Goal: Task Accomplishment & Management: Complete application form

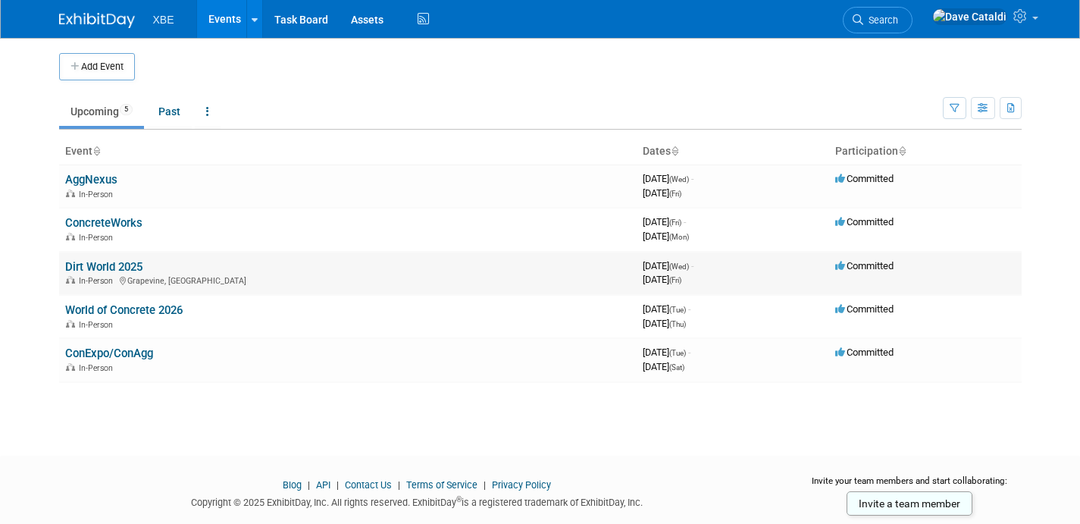
click at [116, 262] on link "Dirt World 2025" at bounding box center [103, 267] width 77 height 14
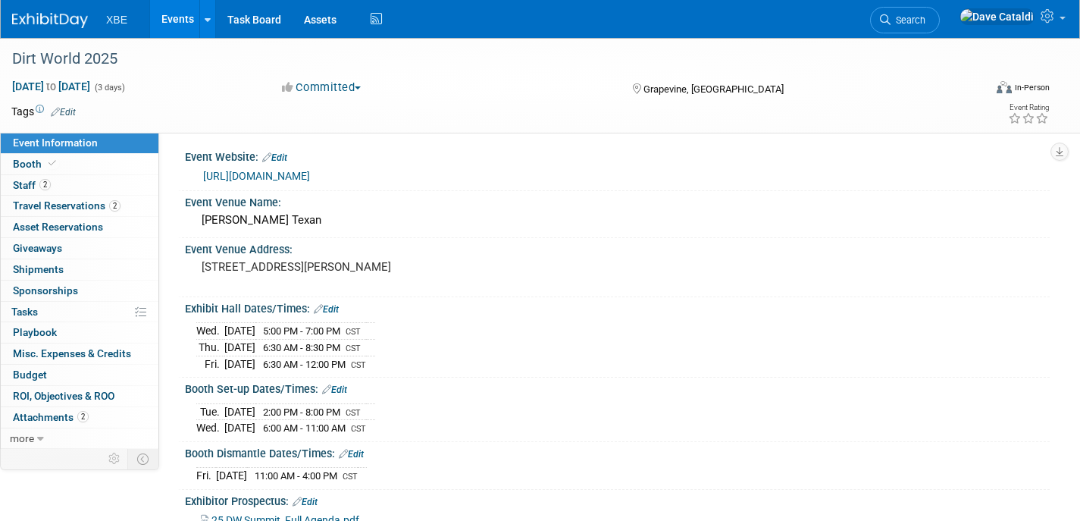
scroll to position [3, 0]
click at [72, 109] on link "Edit" at bounding box center [63, 112] width 25 height 11
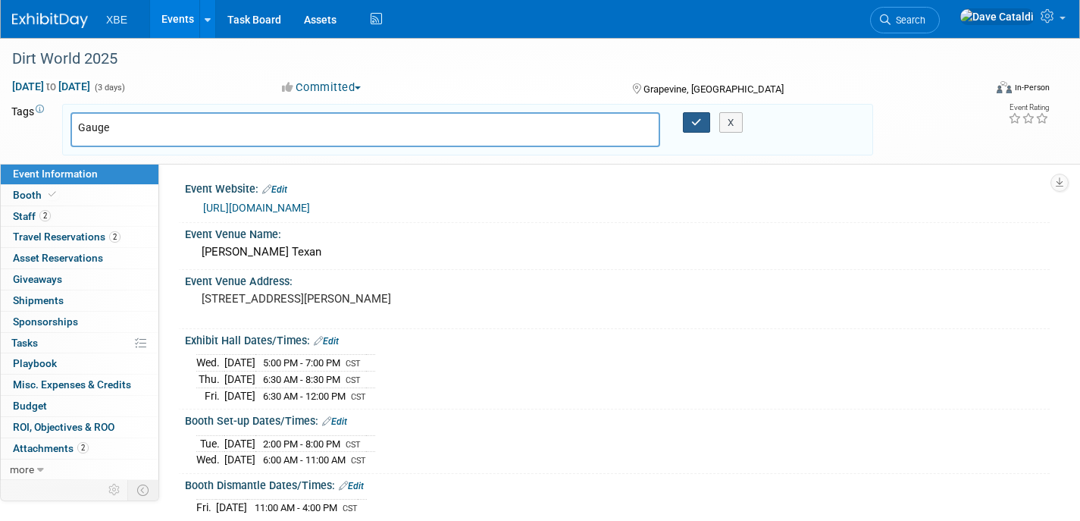
type input "Gauge"
click at [702, 125] on button "button" at bounding box center [696, 122] width 27 height 21
type input "Gauge"
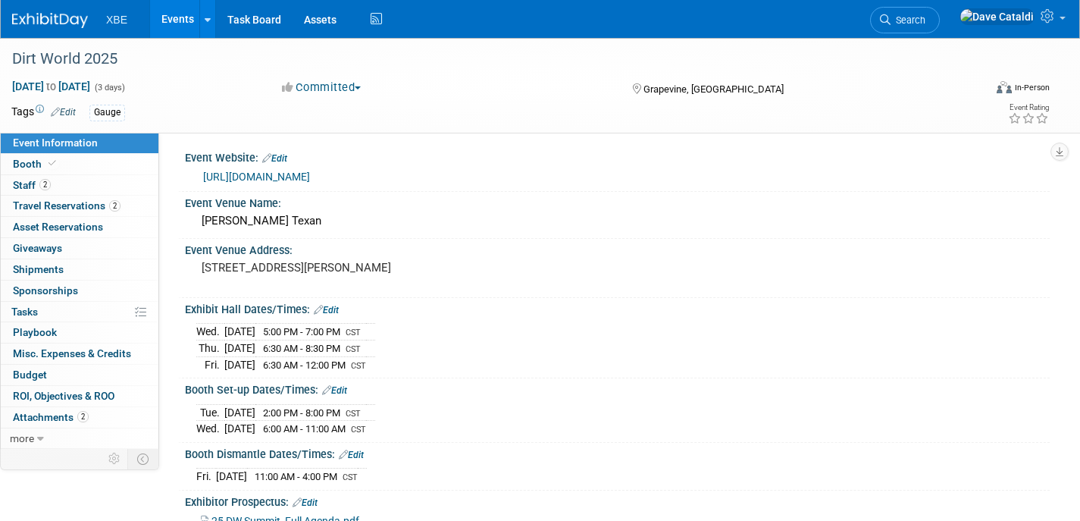
click at [180, 24] on link "Events" at bounding box center [177, 19] width 55 height 38
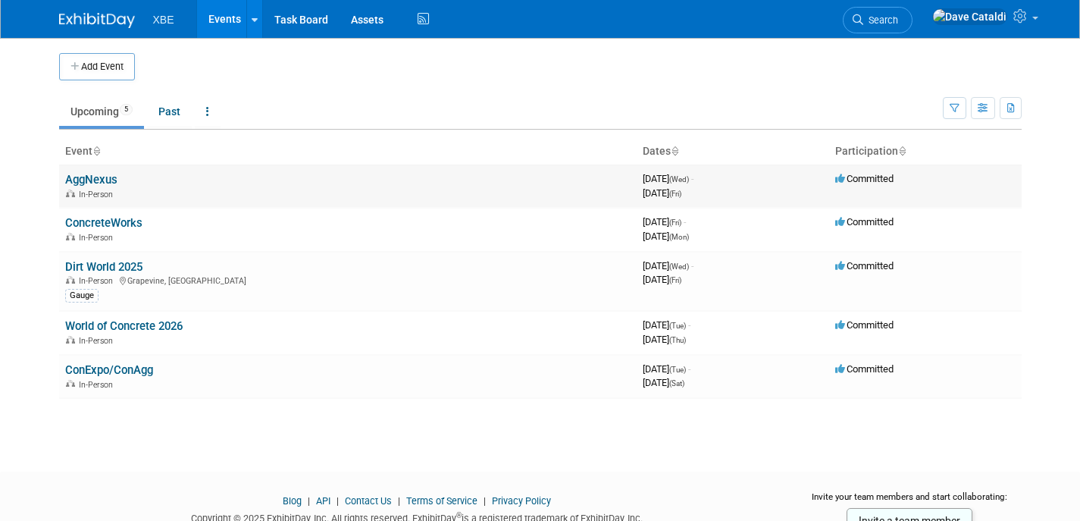
click at [108, 183] on link "AggNexus" at bounding box center [91, 180] width 52 height 14
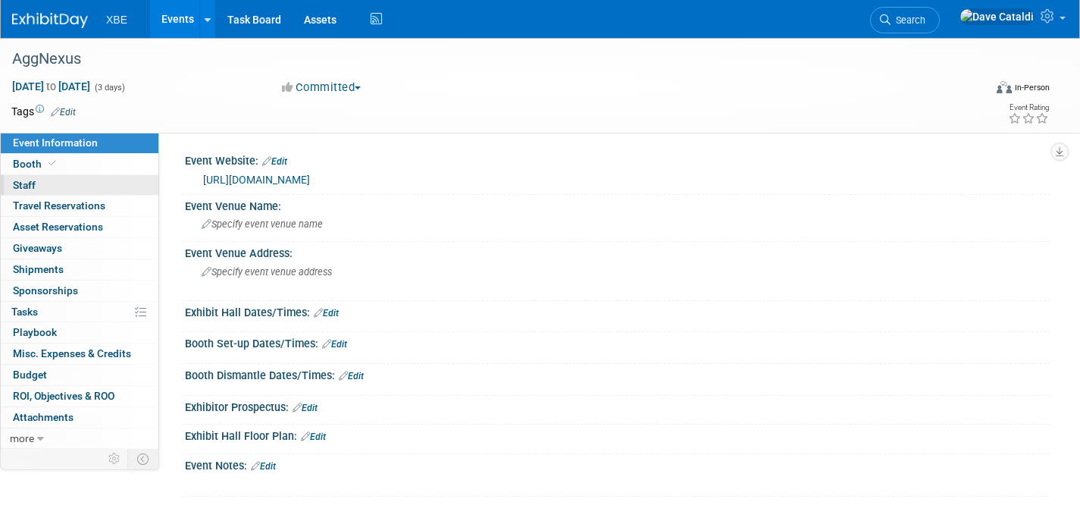
click at [76, 189] on link "0 Staff 0" at bounding box center [80, 185] width 158 height 20
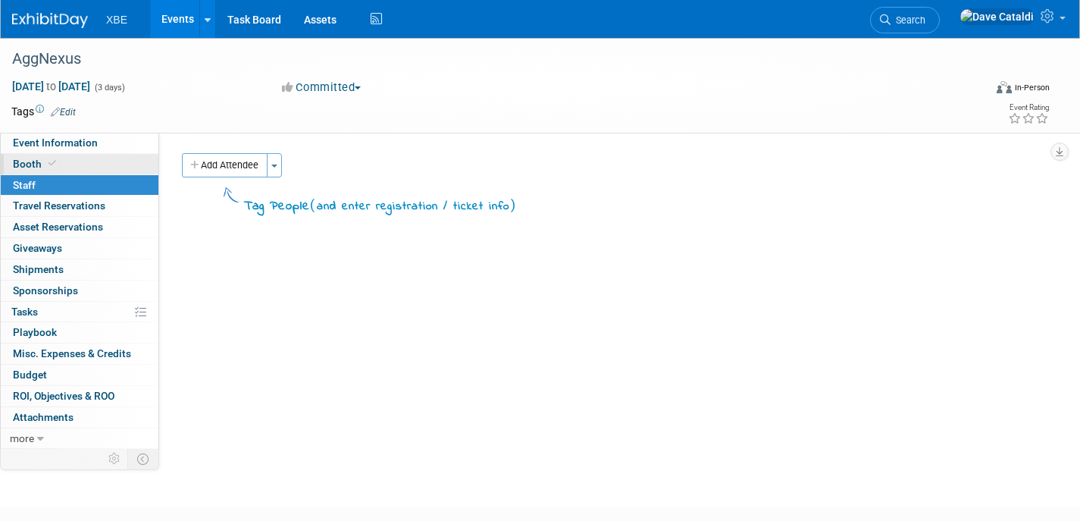
click at [83, 154] on link "Booth" at bounding box center [80, 164] width 158 height 20
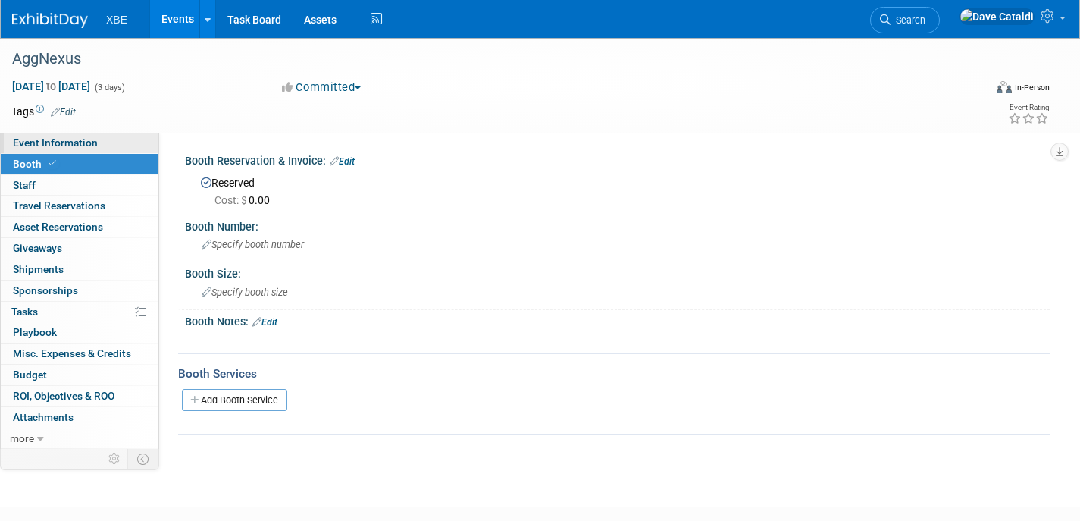
click at [81, 144] on span "Event Information" at bounding box center [55, 142] width 85 height 12
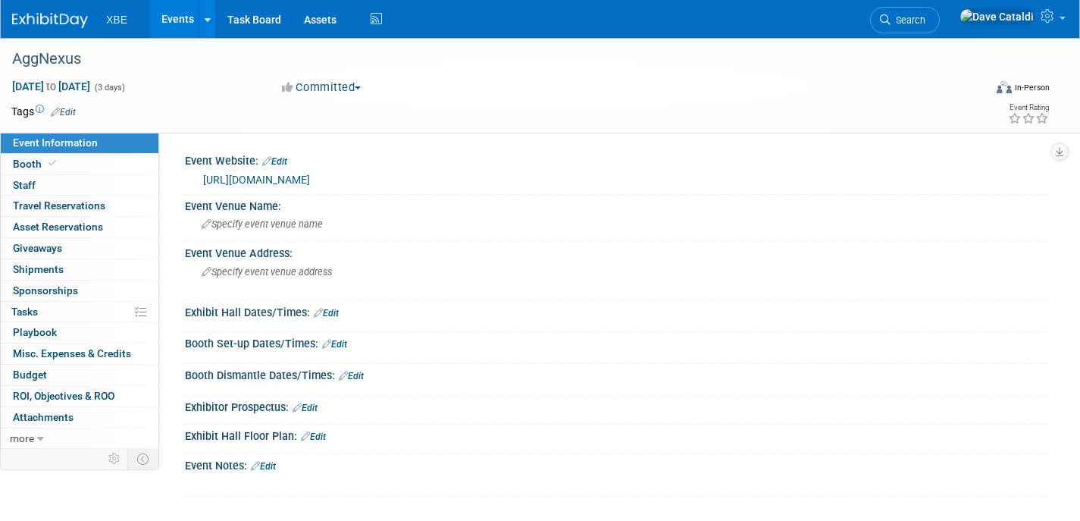
click at [280, 168] on div "https://aggnexus.com/" at bounding box center [617, 177] width 842 height 21
click at [281, 174] on link "https://aggnexus.com/" at bounding box center [256, 180] width 107 height 12
click at [52, 115] on link "Edit" at bounding box center [63, 112] width 25 height 11
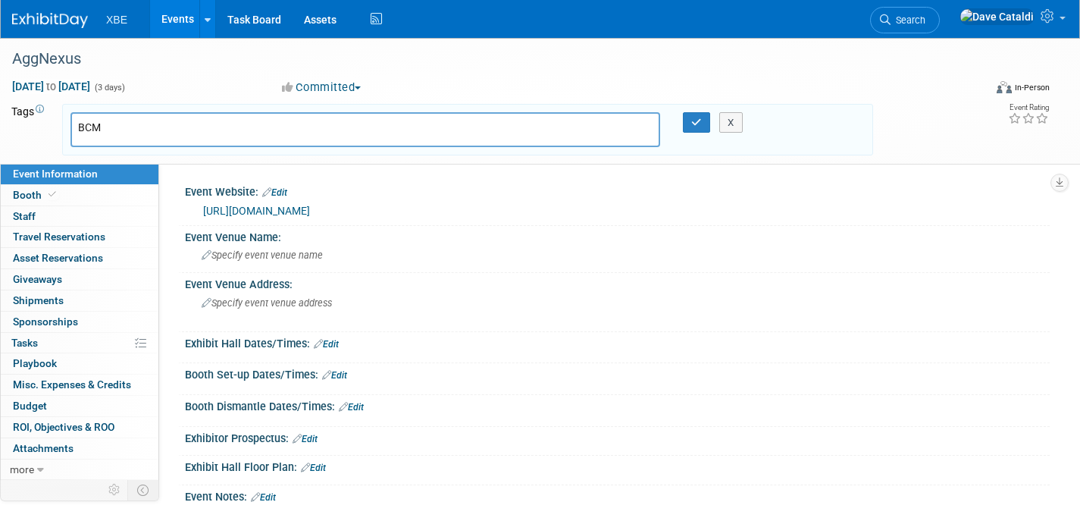
type input "BCMI"
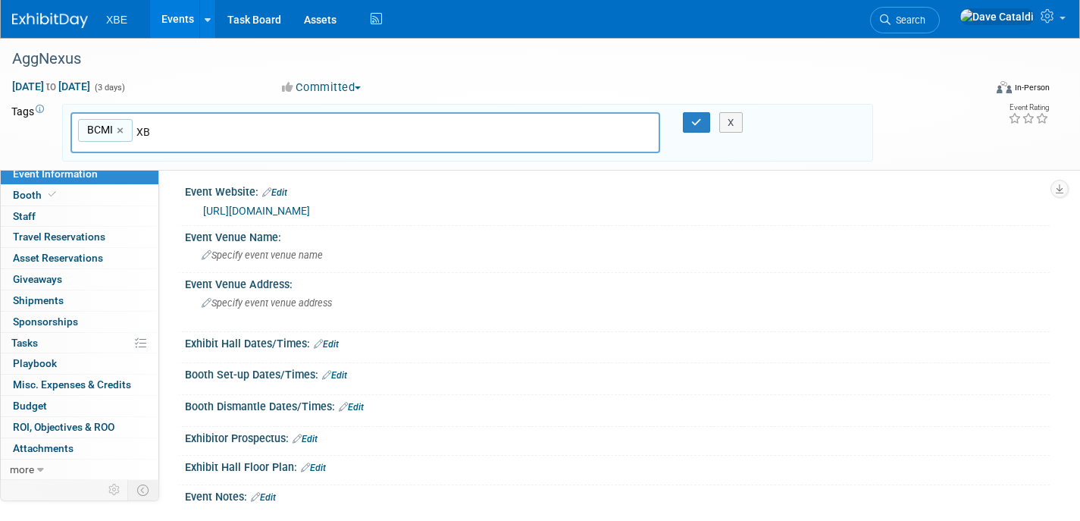
type input "XBE"
type input "BCMI, XBE"
click at [692, 114] on button "button" at bounding box center [696, 122] width 27 height 21
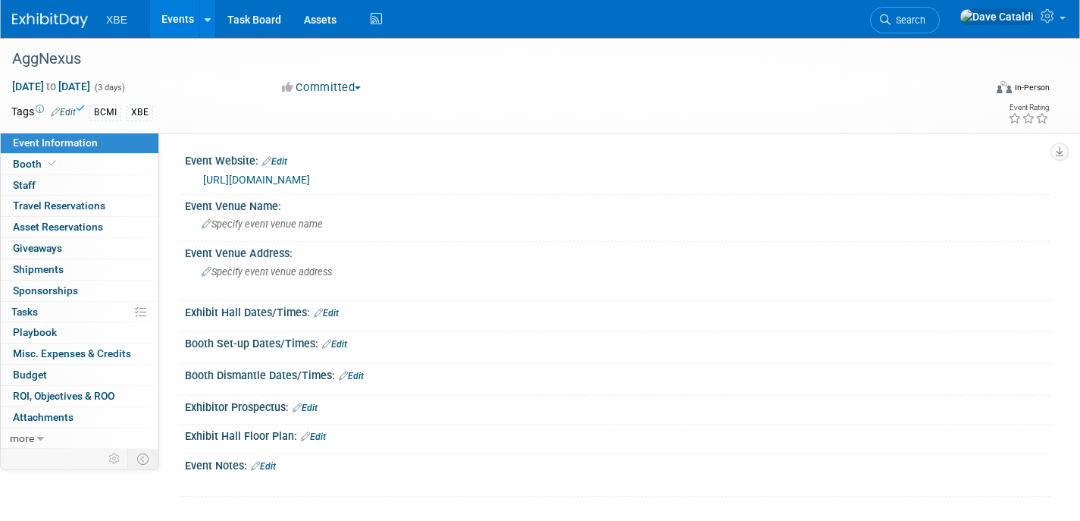
click at [176, 18] on link "Events" at bounding box center [177, 19] width 55 height 38
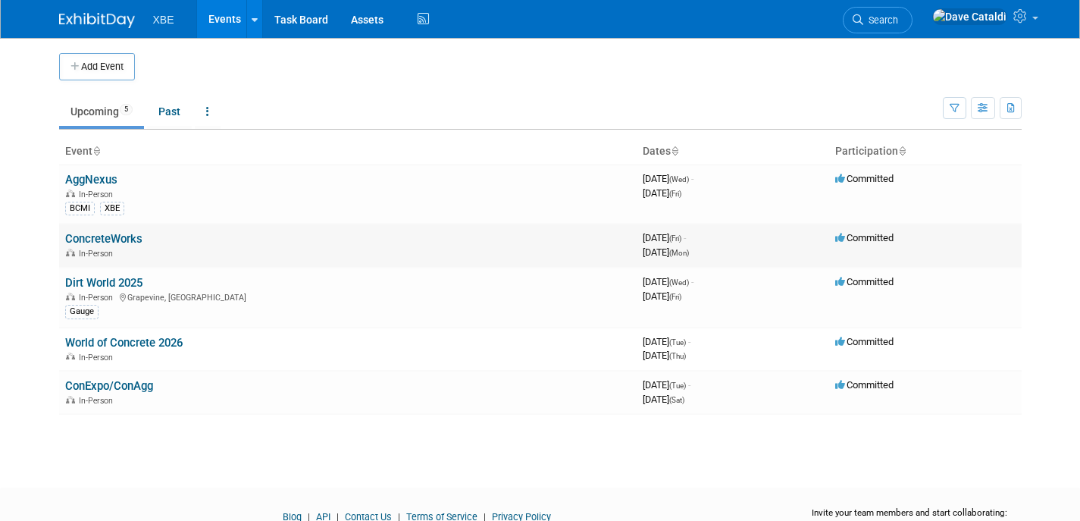
click at [101, 242] on link "ConcreteWorks" at bounding box center [103, 239] width 77 height 14
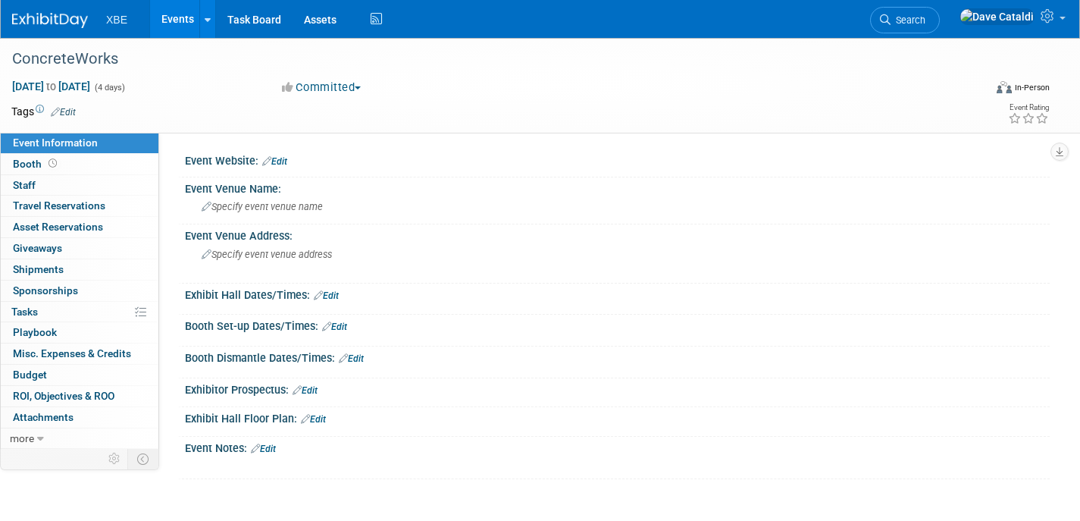
click at [183, 99] on div "Oct 10, 2025 to Oct 13, 2025 (4 days) Oct 10, 2025 to Oct 13, 2025 Committed Co…" at bounding box center [530, 90] width 1061 height 23
click at [186, 105] on td at bounding box center [474, 111] width 797 height 15
click at [190, 109] on td at bounding box center [474, 111] width 797 height 15
click at [73, 113] on link "Edit" at bounding box center [63, 112] width 25 height 11
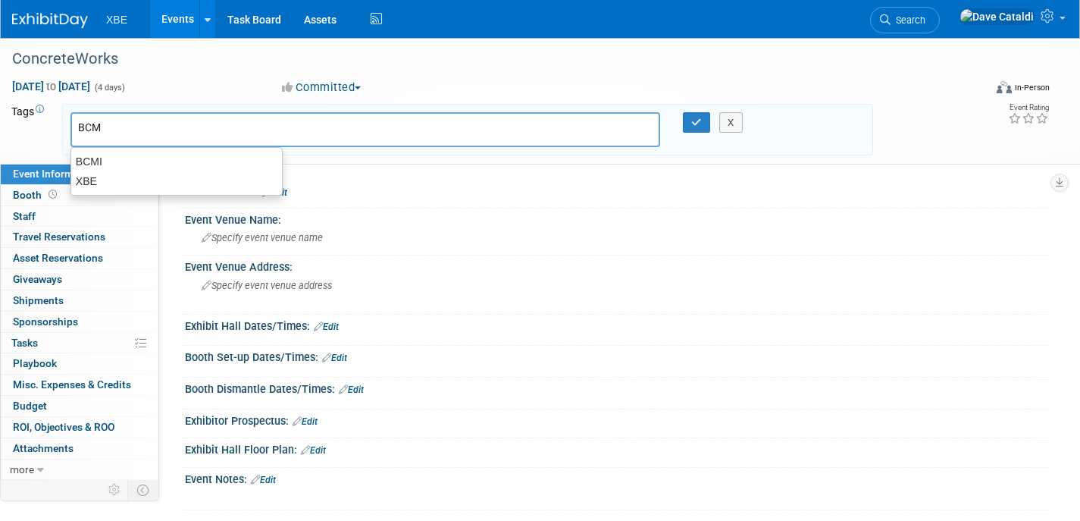
type input "BCMI"
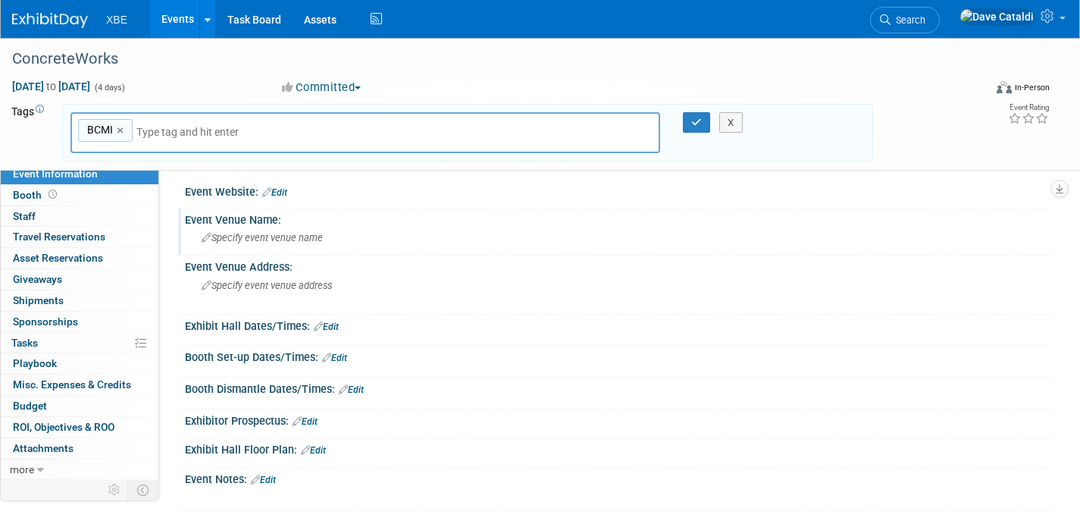
click at [470, 253] on div "Event Venue Name: Specify event venue name" at bounding box center [613, 232] width 871 height 48
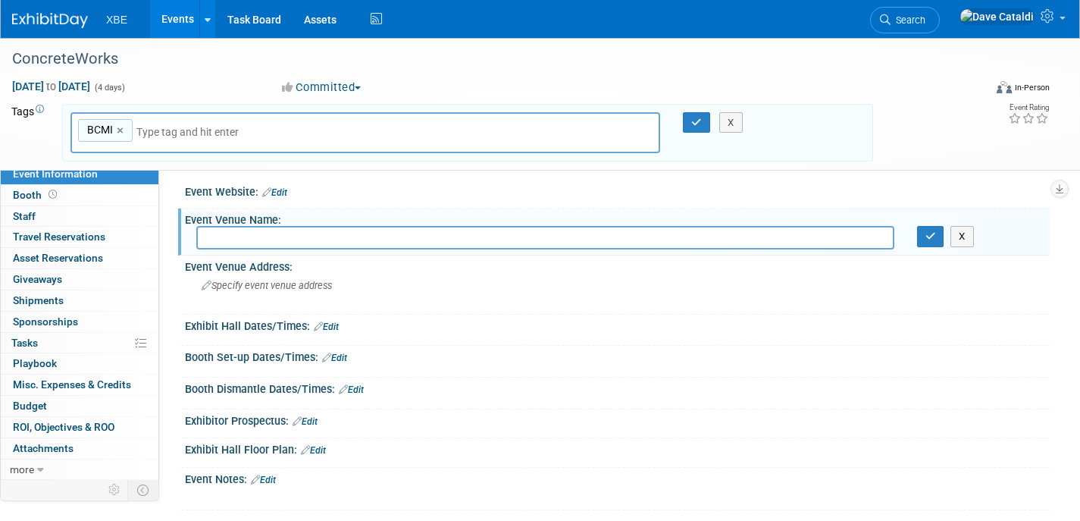
click at [705, 120] on div "X" at bounding box center [737, 122] width 68 height 21
click at [962, 236] on button "X" at bounding box center [961, 236] width 23 height 21
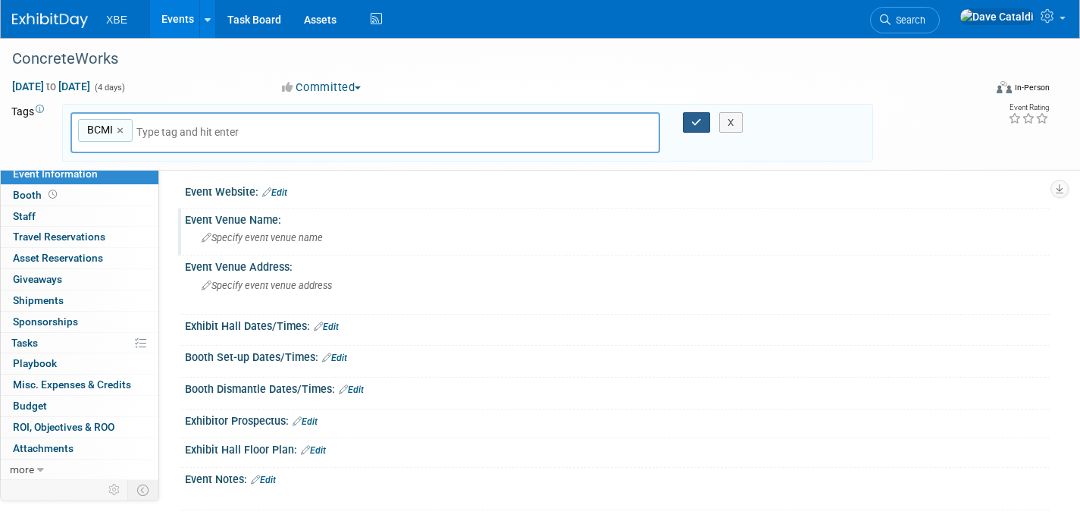
click at [695, 131] on button "button" at bounding box center [696, 122] width 27 height 21
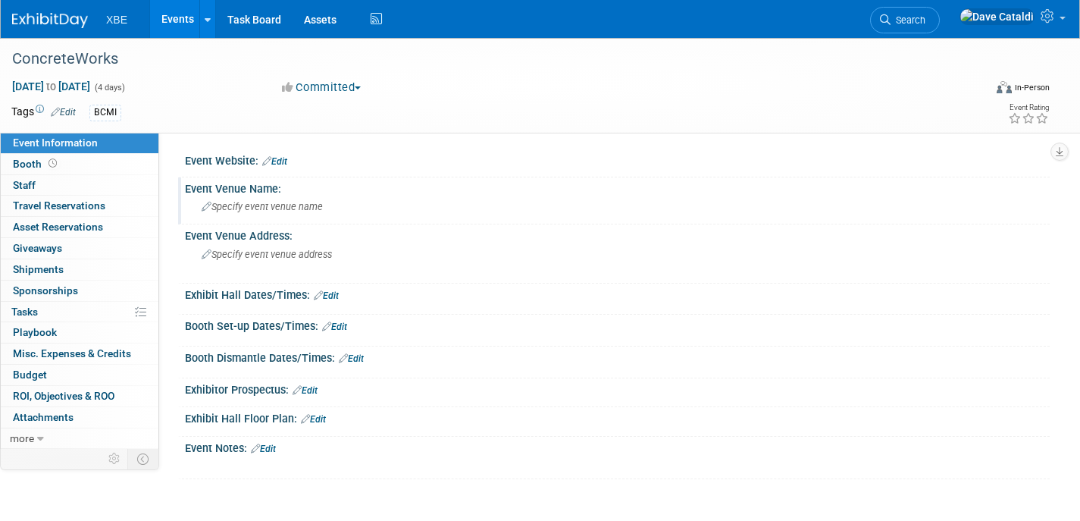
click at [280, 163] on link "Edit" at bounding box center [274, 161] width 25 height 11
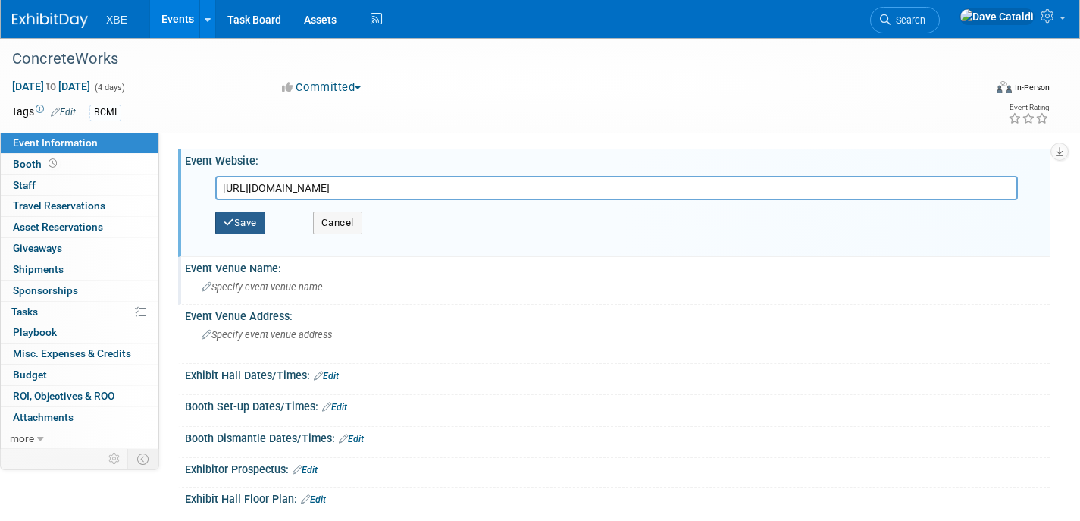
type input "https://web.cvent.com/event/41b94c50-659e-4d73-ae0d-d6666515bb91/websitePage:91…"
click at [236, 232] on button "Save" at bounding box center [240, 222] width 50 height 23
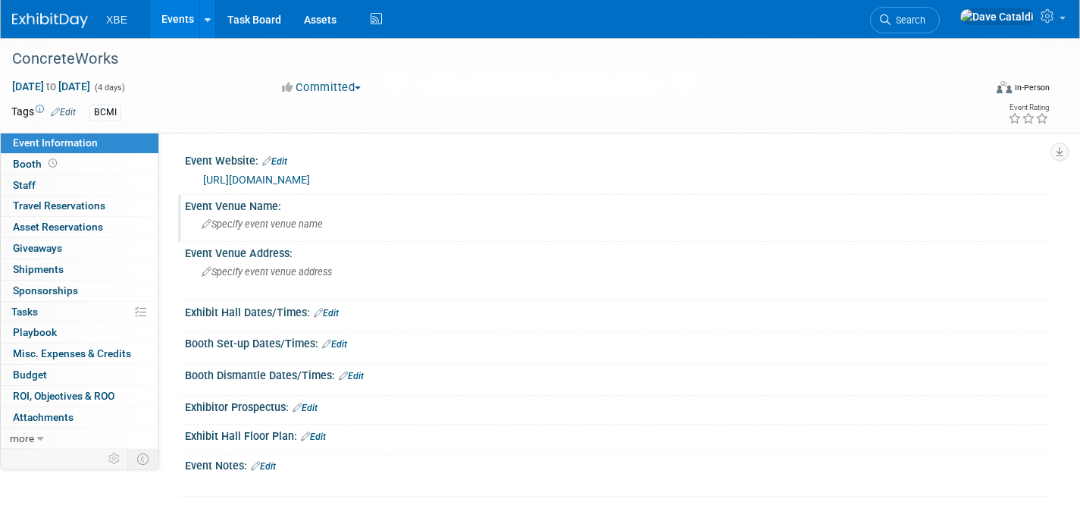
click at [183, 20] on link "Events" at bounding box center [177, 19] width 55 height 38
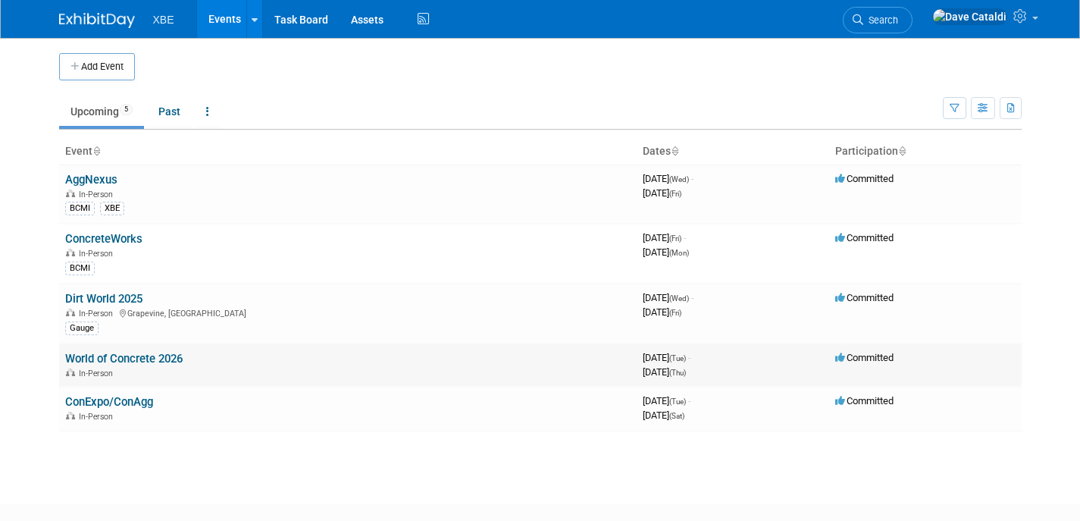
click at [170, 354] on link "World of Concrete 2026" at bounding box center [123, 359] width 117 height 14
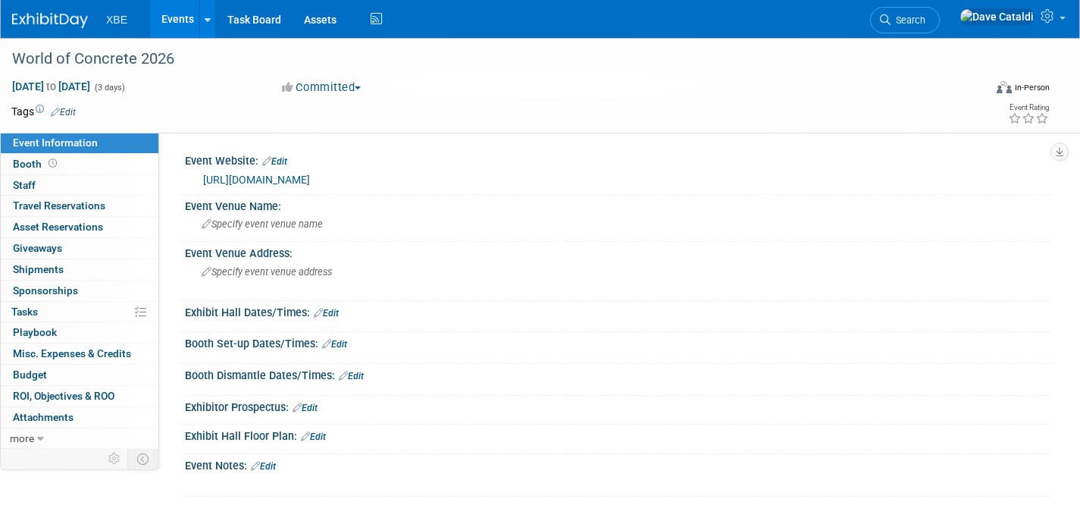
click at [75, 109] on link "Edit" at bounding box center [63, 112] width 25 height 11
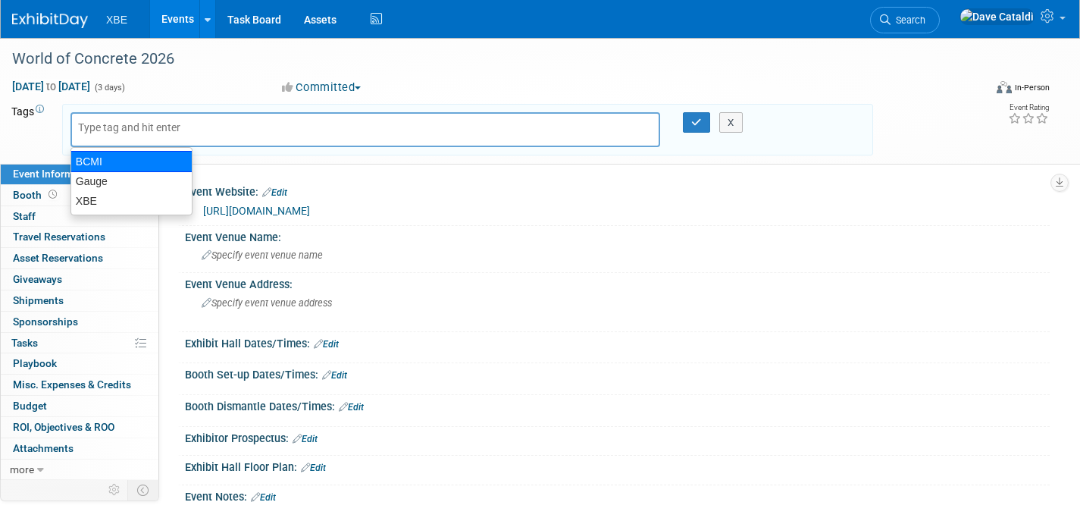
click at [102, 155] on div "BCMI" at bounding box center [131, 161] width 122 height 21
type input "BCMI"
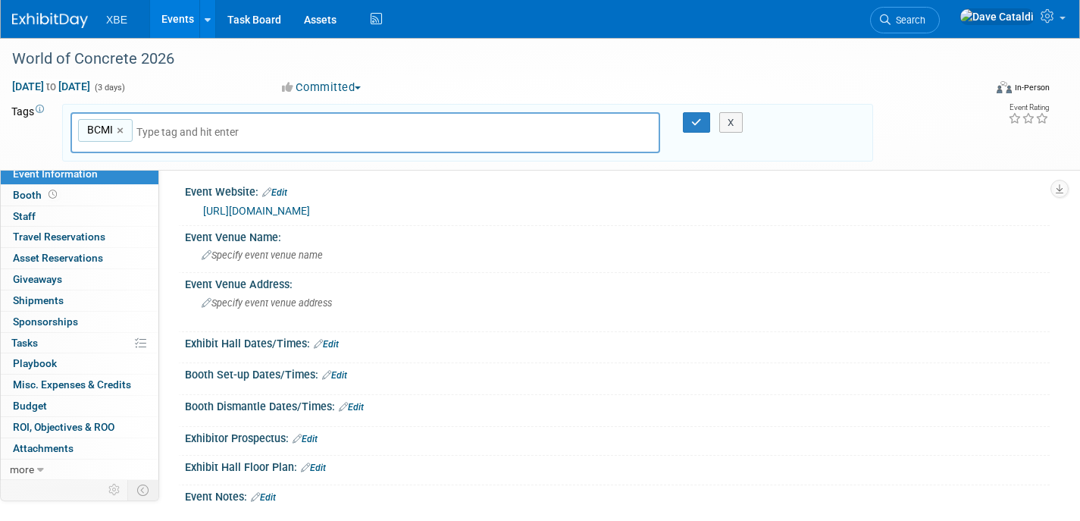
click at [196, 134] on input "text" at bounding box center [242, 131] width 212 height 15
type input "XBE"
click at [164, 156] on ul "XBE" at bounding box center [176, 167] width 212 height 29
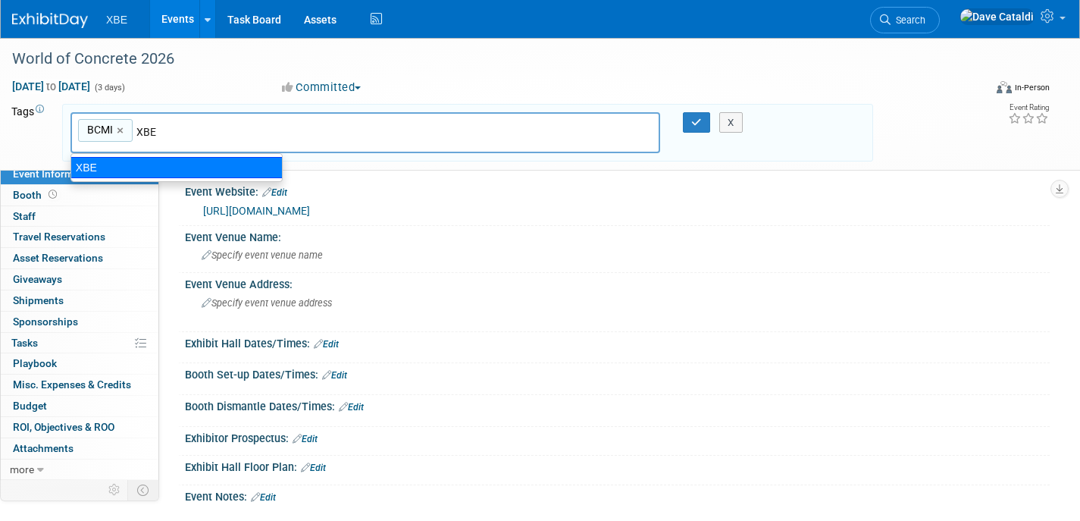
click at [167, 161] on div "XBE" at bounding box center [176, 167] width 212 height 21
type input "BCMI, XBE"
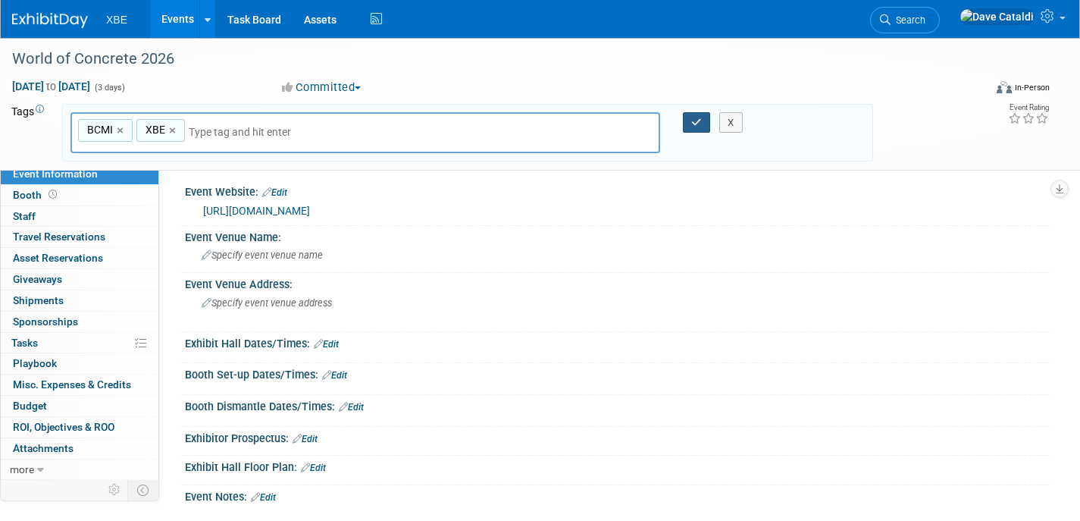
click at [699, 119] on icon "button" at bounding box center [696, 122] width 11 height 10
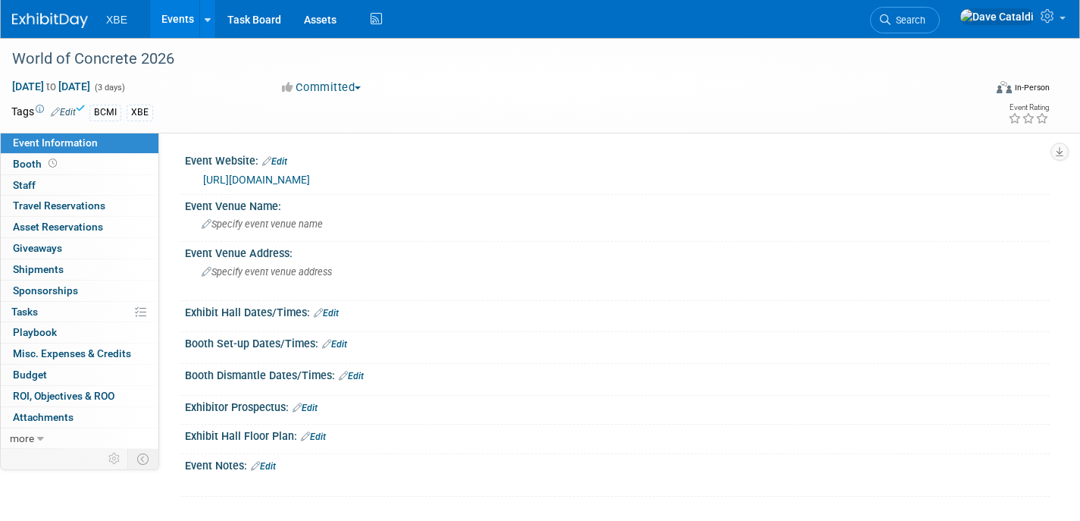
click at [178, 23] on link "Events" at bounding box center [177, 19] width 55 height 38
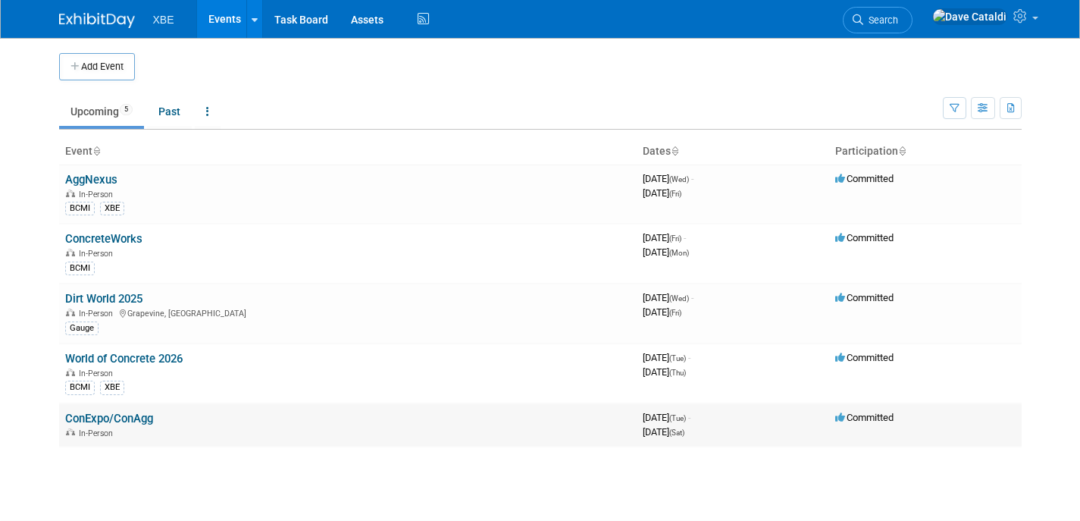
click at [109, 414] on link "ConExpo/ConAgg" at bounding box center [109, 418] width 88 height 14
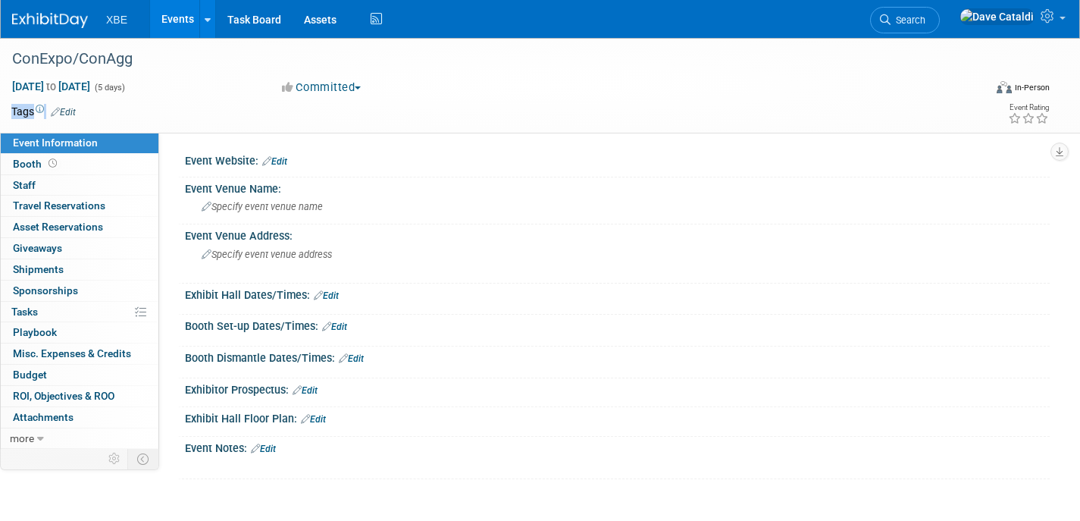
click at [73, 114] on tr "Tags Edit" at bounding box center [442, 111] width 862 height 15
click at [70, 114] on link "Edit" at bounding box center [63, 112] width 25 height 11
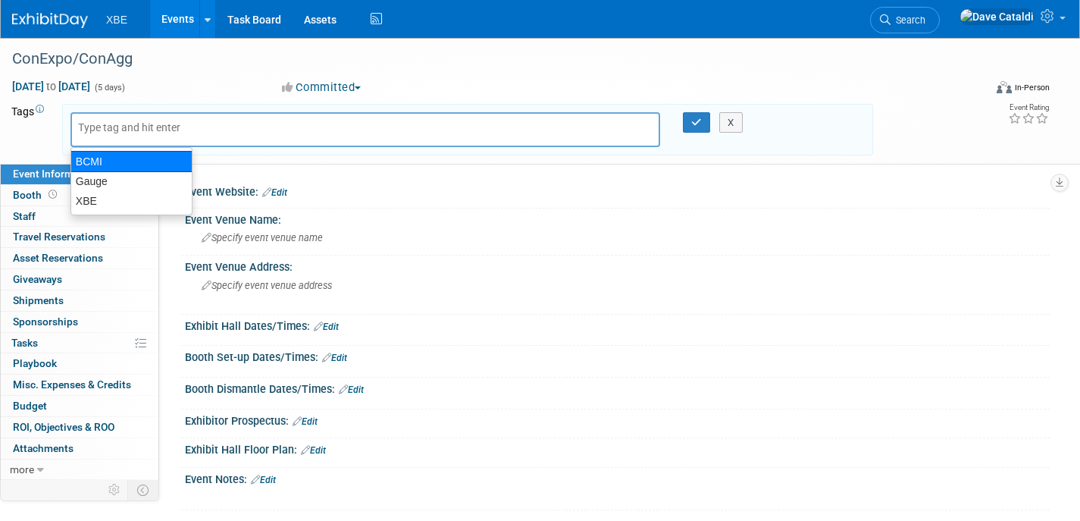
click at [108, 161] on div "BCMI" at bounding box center [131, 161] width 122 height 21
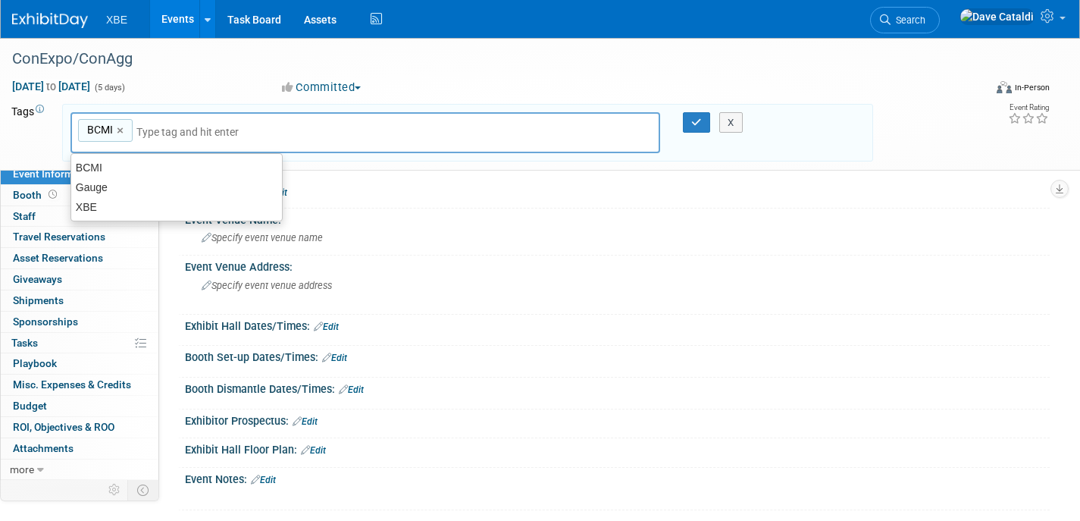
click at [175, 122] on div "BCMI BCMI ×" at bounding box center [364, 133] width 589 height 42
click at [116, 193] on div "Gauge" at bounding box center [176, 187] width 212 height 21
type input "BCMI, Gauge"
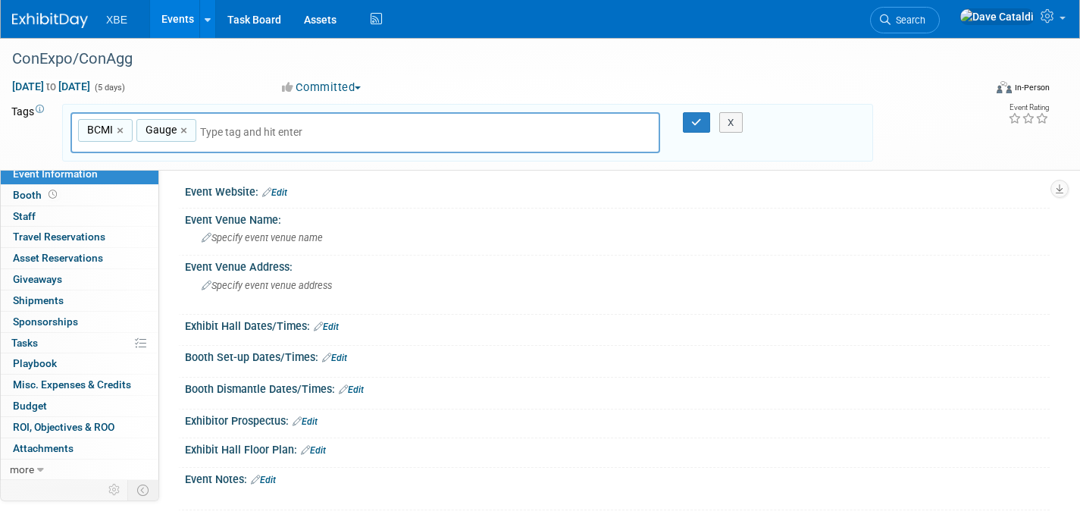
click at [277, 135] on input "text" at bounding box center [306, 131] width 212 height 15
click at [222, 128] on input "text" at bounding box center [306, 131] width 212 height 15
click at [220, 132] on input "text" at bounding box center [306, 131] width 212 height 15
type input "XBE"
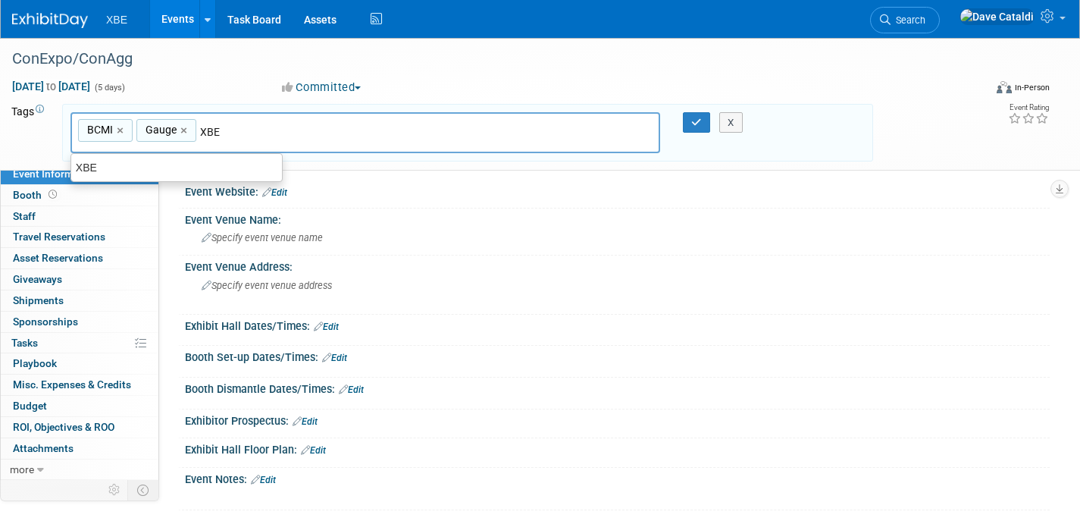
click at [222, 161] on div "XBE" at bounding box center [176, 168] width 211 height 20
type input "BCMI, Gauge, XBE"
click at [690, 117] on button "button" at bounding box center [696, 122] width 27 height 21
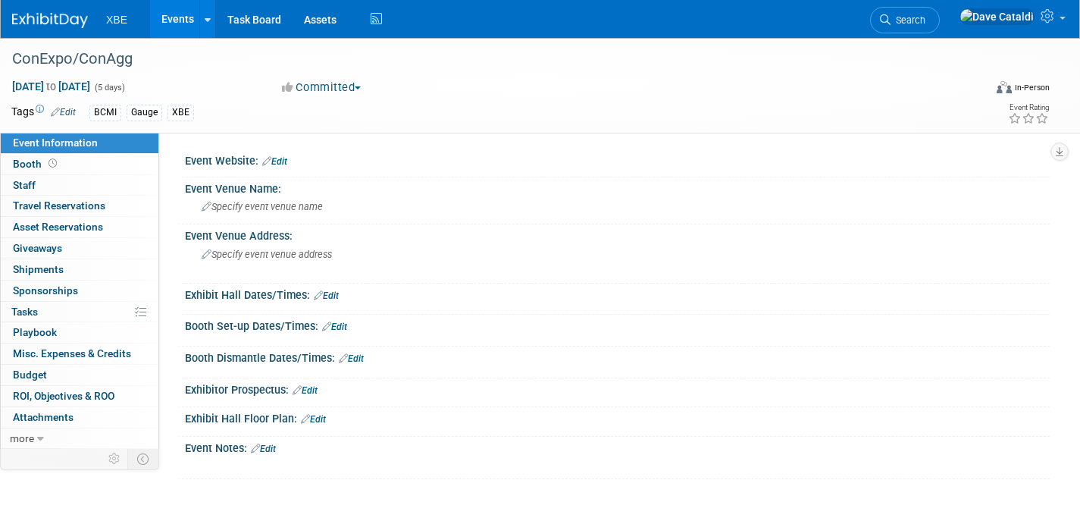
click at [280, 161] on link "Edit" at bounding box center [274, 161] width 25 height 11
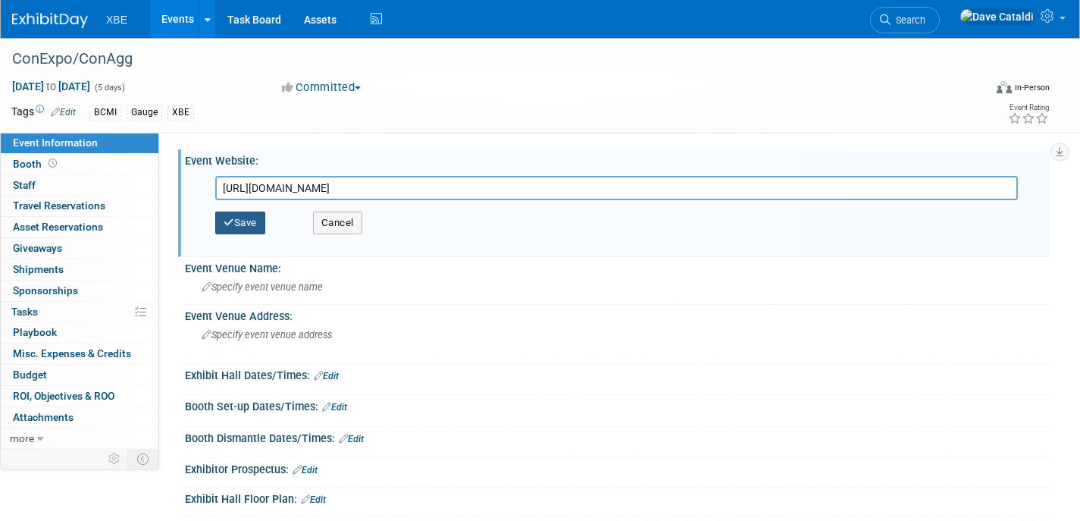
type input "https://www.conexpoconagg.com/"
click at [252, 226] on button "Save" at bounding box center [240, 222] width 50 height 23
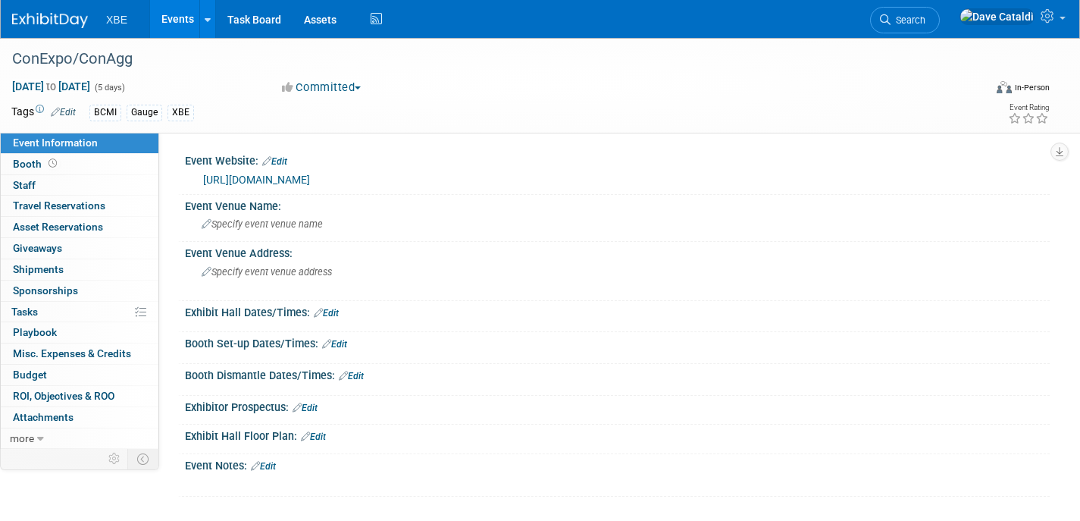
click at [173, 20] on link "Events" at bounding box center [177, 19] width 55 height 38
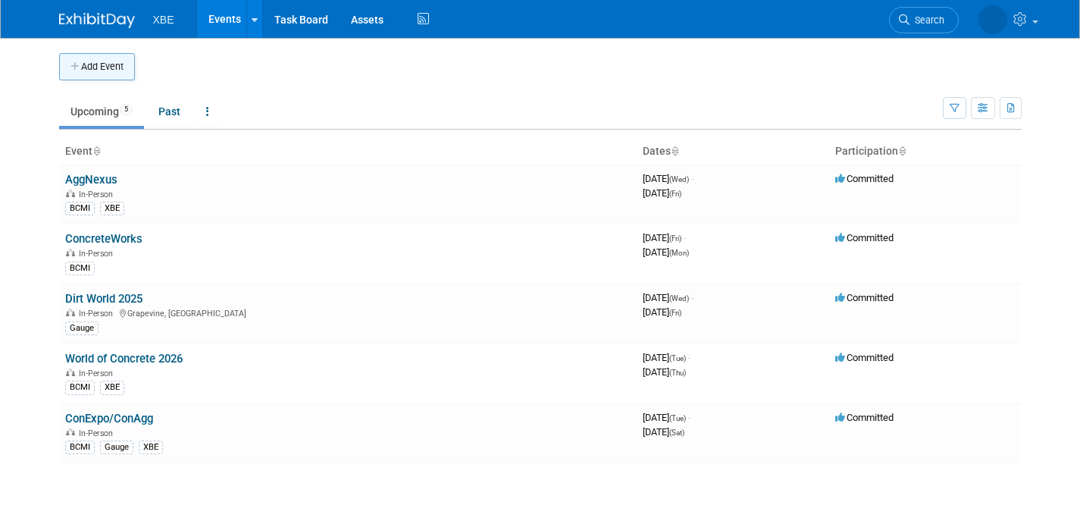
click at [115, 64] on button "Add Event" at bounding box center [97, 66] width 76 height 27
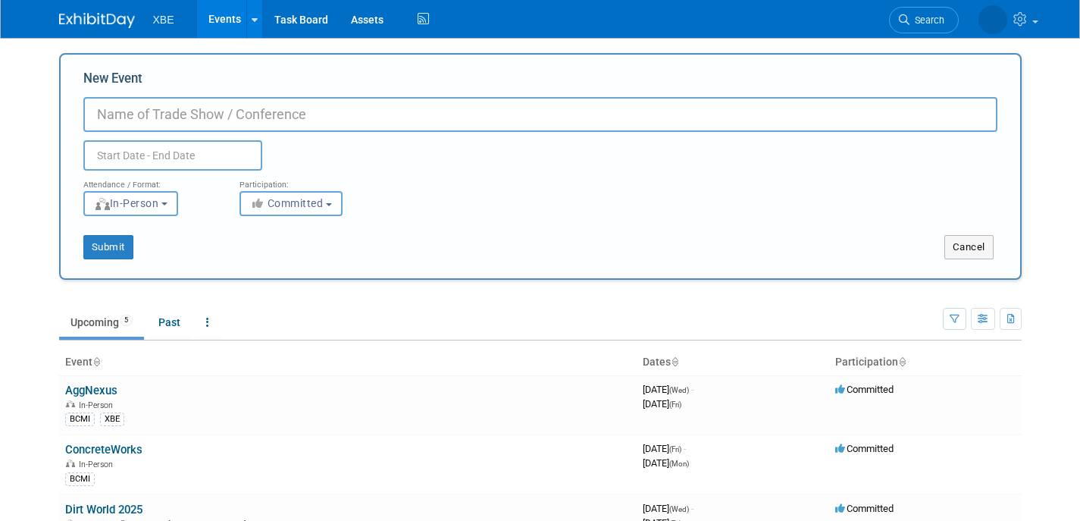
paste input "[DOMAIN_NAME][URL]"
drag, startPoint x: 277, startPoint y: 108, endPoint x: 43, endPoint y: 124, distance: 234.7
click at [43, 124] on body "XBE Events Add Event Bulk Upload Events Shareable Event Boards Recently Viewed …" at bounding box center [540, 260] width 1080 height 521
type input "w"
type input "Utility Expo"
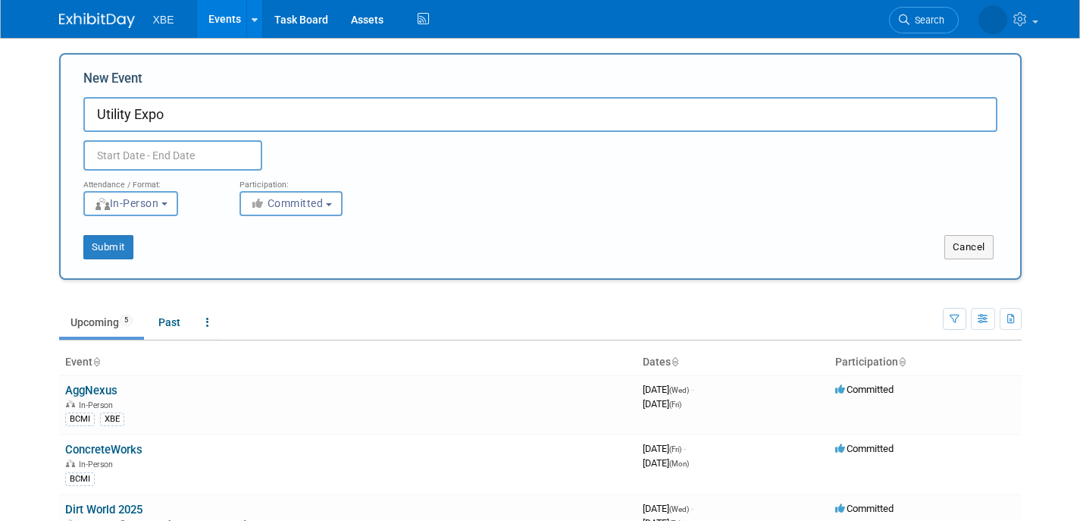
click at [164, 153] on input "text" at bounding box center [172, 155] width 179 height 30
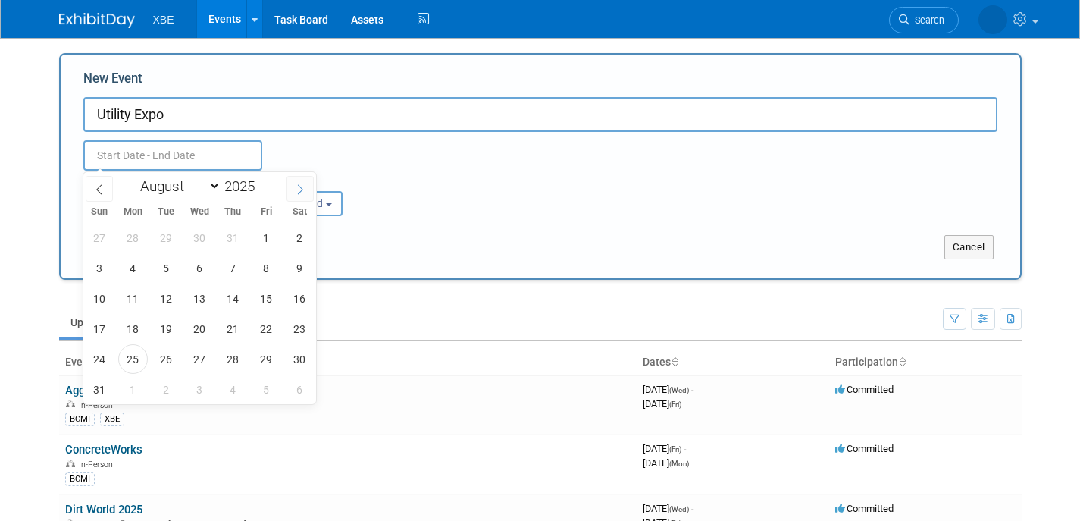
click at [297, 192] on icon at bounding box center [300, 189] width 11 height 11
select select "9"
click at [158, 275] on span "7" at bounding box center [167, 268] width 30 height 30
drag, startPoint x: 234, startPoint y: 271, endPoint x: 269, endPoint y: 258, distance: 37.2
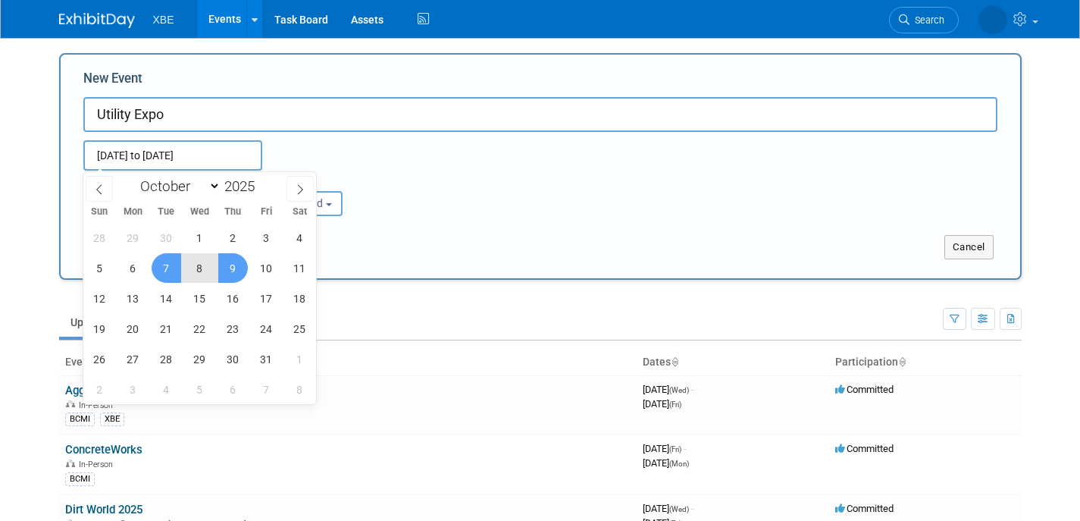
click at [234, 271] on span "9" at bounding box center [233, 268] width 30 height 30
type input "[DATE] to [DATE]"
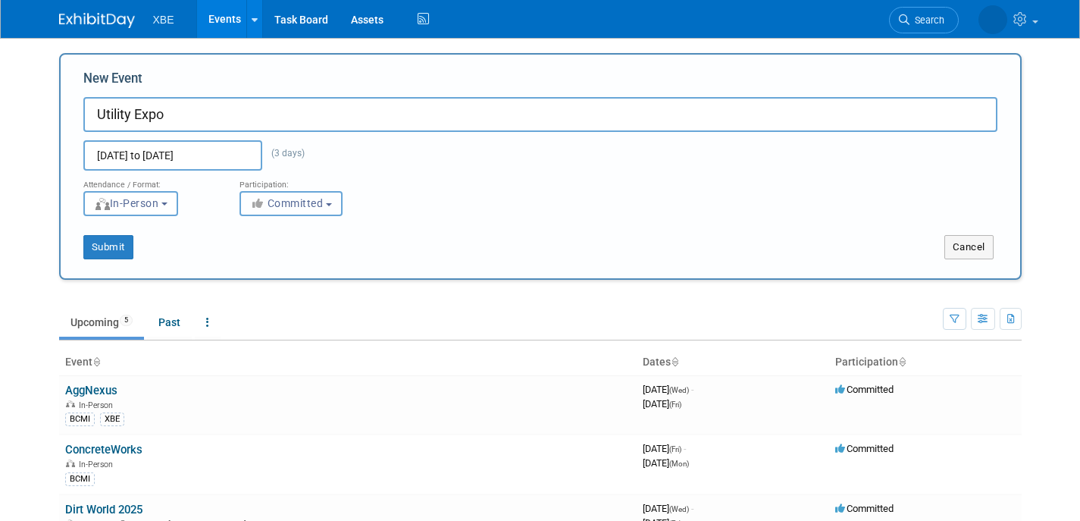
click at [327, 205] on button "Committed" at bounding box center [290, 203] width 103 height 25
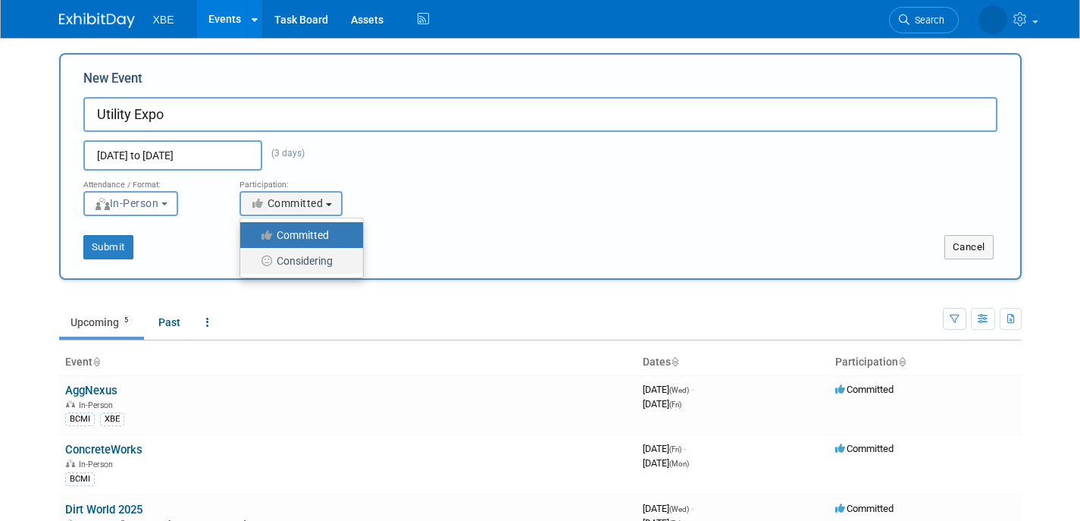
click at [303, 265] on label "Considering" at bounding box center [298, 261] width 100 height 20
click at [254, 265] on input "Considering" at bounding box center [249, 261] width 10 height 10
select select "2"
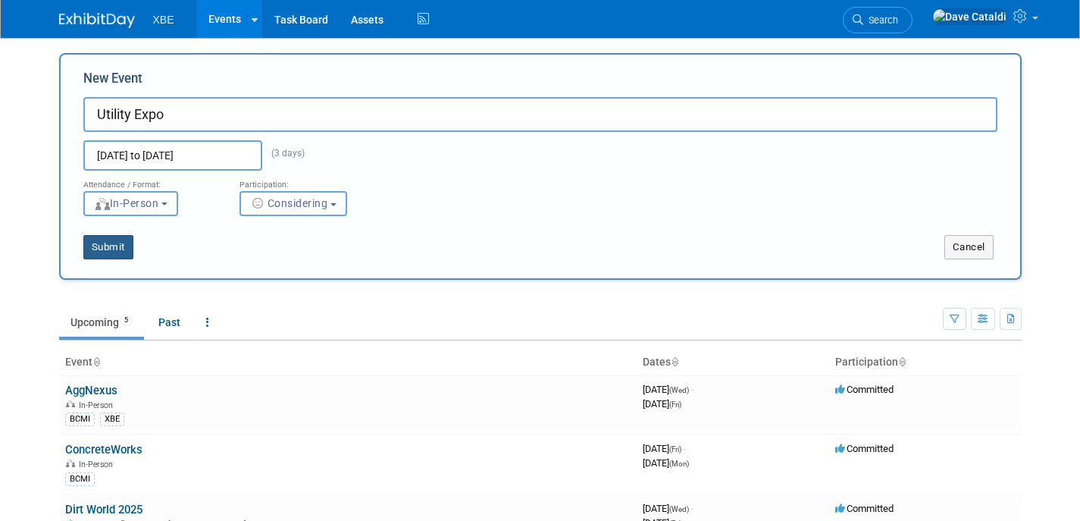
click at [108, 245] on button "Submit" at bounding box center [108, 247] width 50 height 24
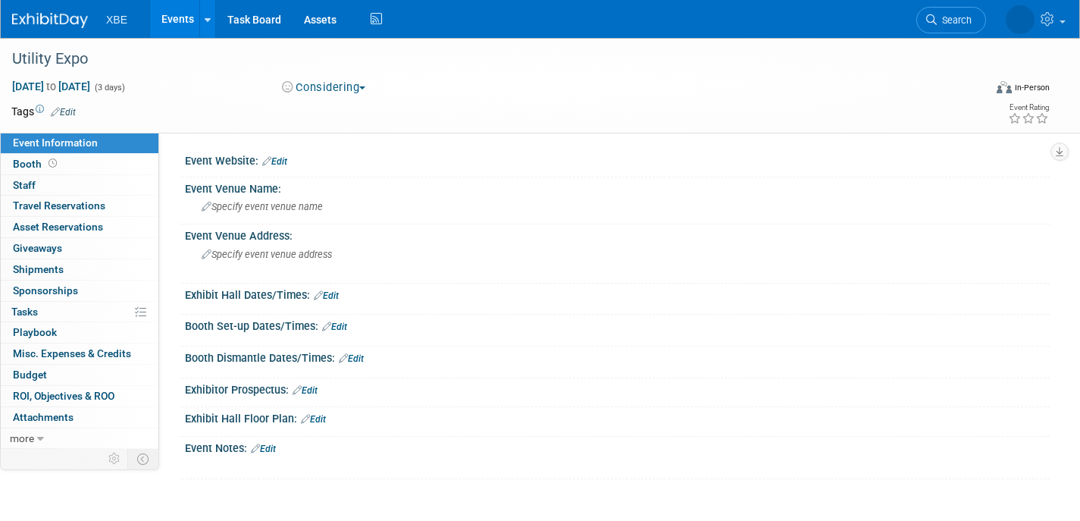
click at [73, 114] on link "Edit" at bounding box center [63, 112] width 25 height 11
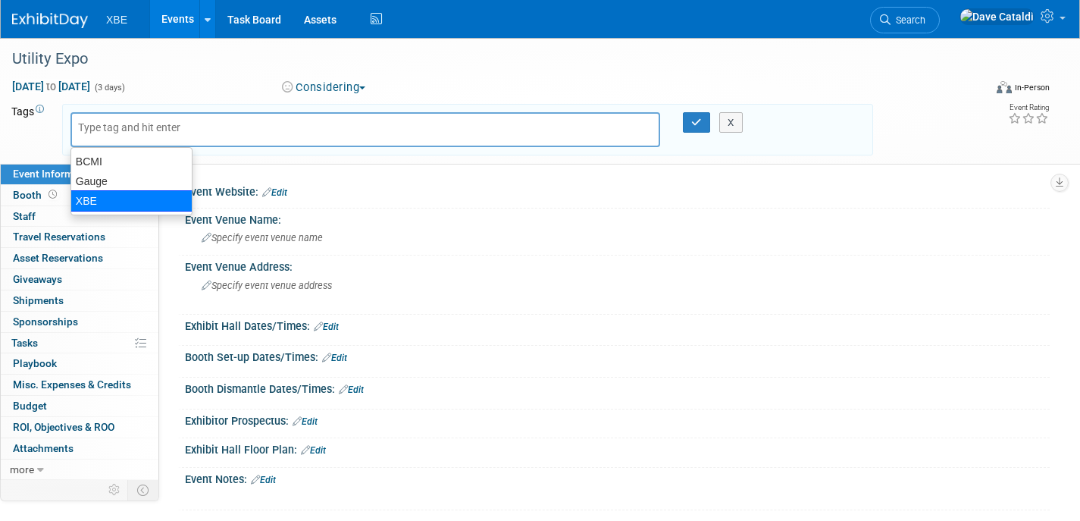
click at [102, 200] on div "XBE" at bounding box center [131, 200] width 122 height 21
type input "XBE"
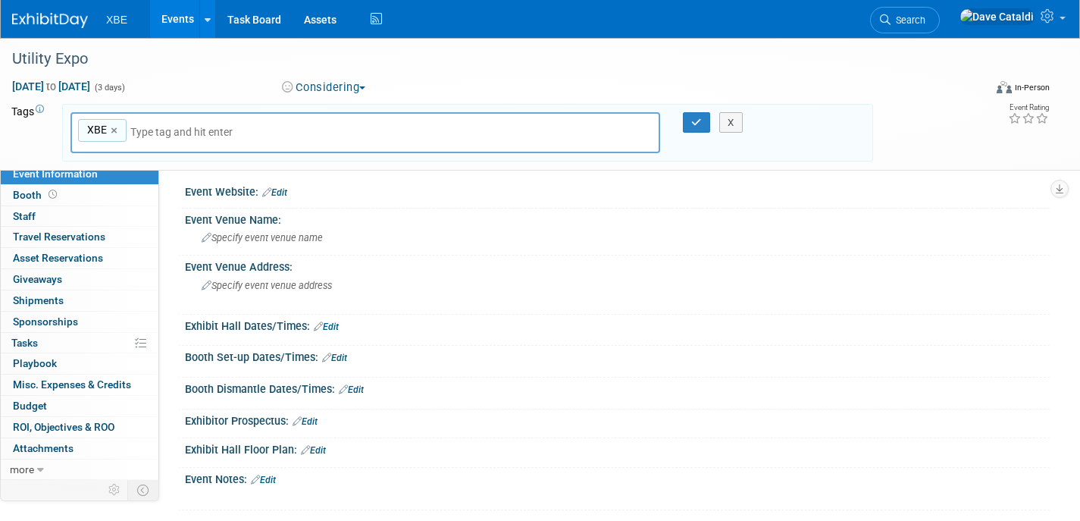
click at [170, 128] on input "text" at bounding box center [236, 131] width 212 height 15
type input "g"
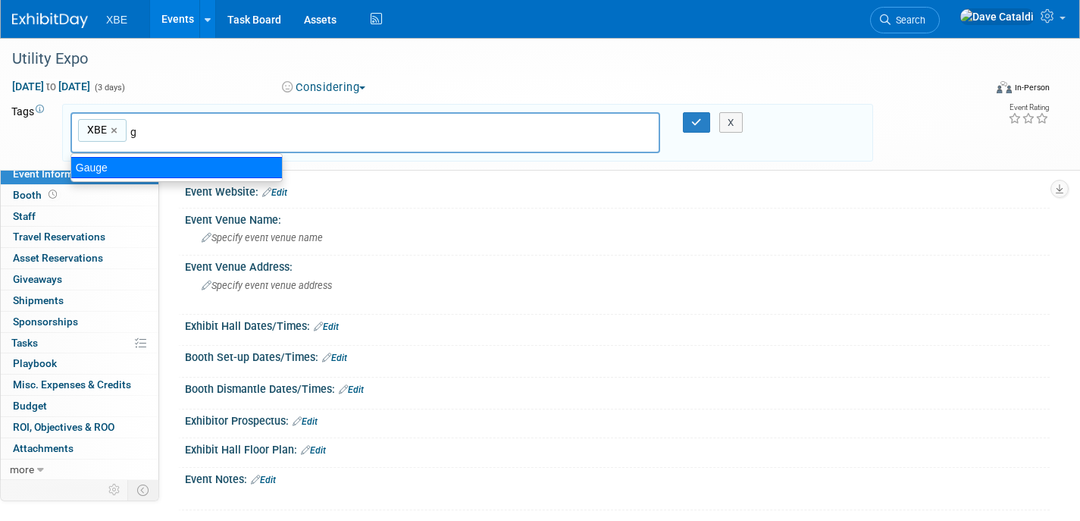
click at [163, 163] on div "Gauge" at bounding box center [176, 167] width 212 height 21
type input "XBE, Gauge"
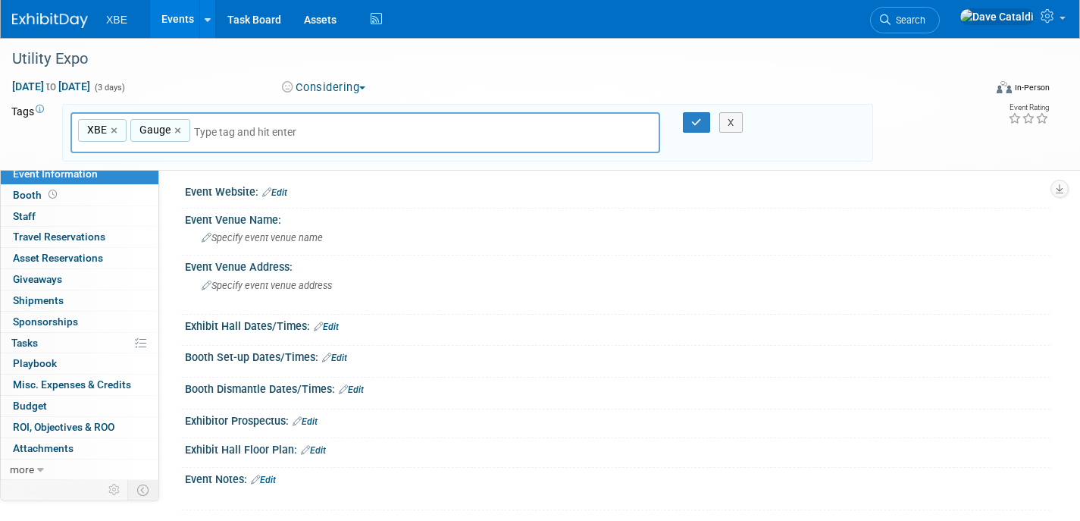
click at [283, 199] on div at bounding box center [617, 201] width 842 height 4
click at [283, 194] on link "Edit" at bounding box center [274, 192] width 25 height 11
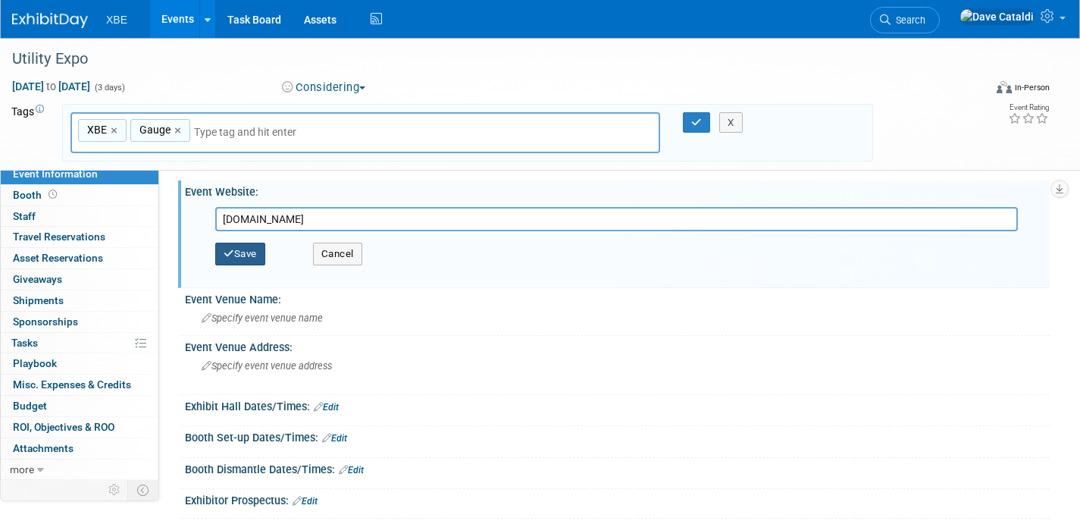
type input "www.theutilityexpo.com"
click at [242, 249] on button "Save" at bounding box center [240, 253] width 50 height 23
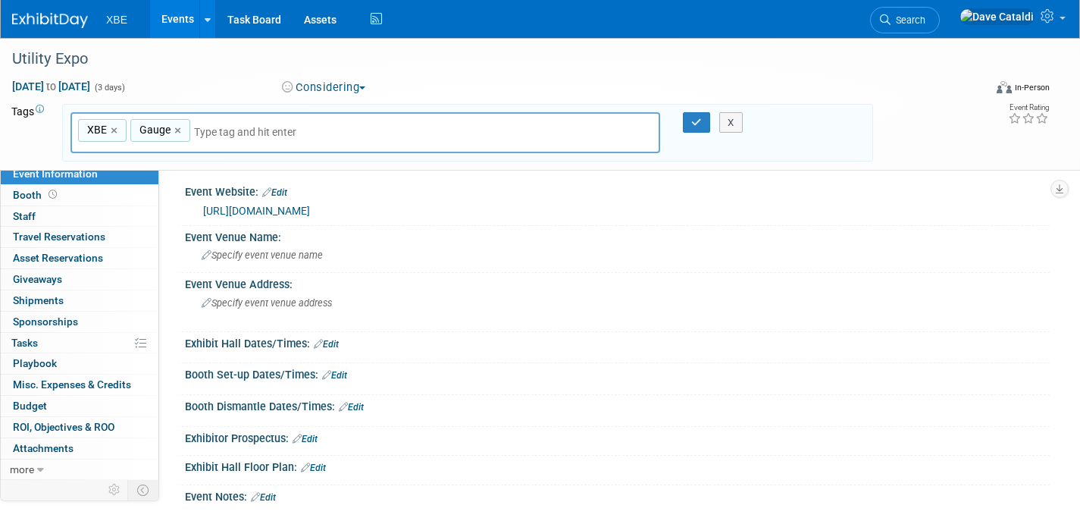
click at [323, 474] on div at bounding box center [617, 477] width 865 height 7
click at [323, 467] on link "Edit" at bounding box center [313, 467] width 25 height 11
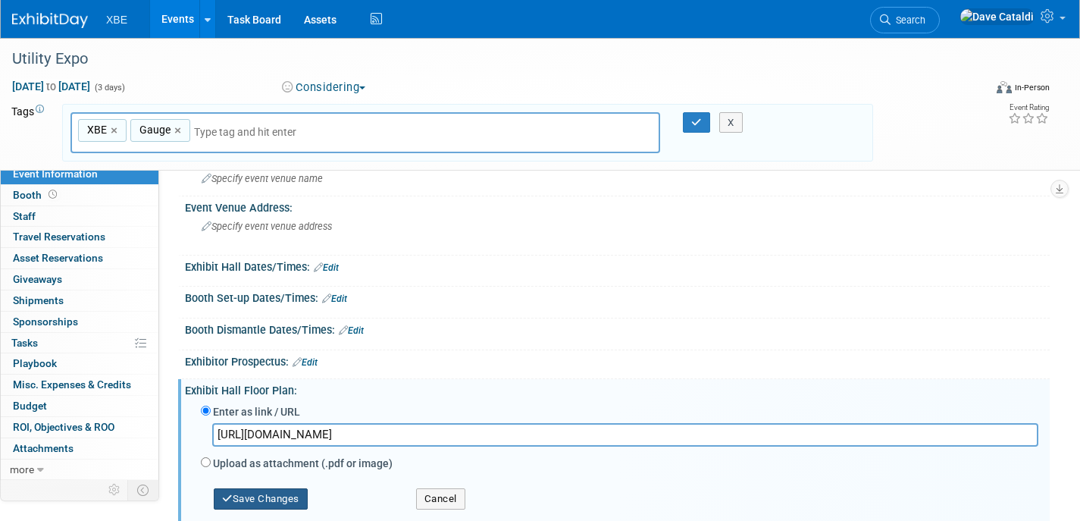
scroll to position [133, 0]
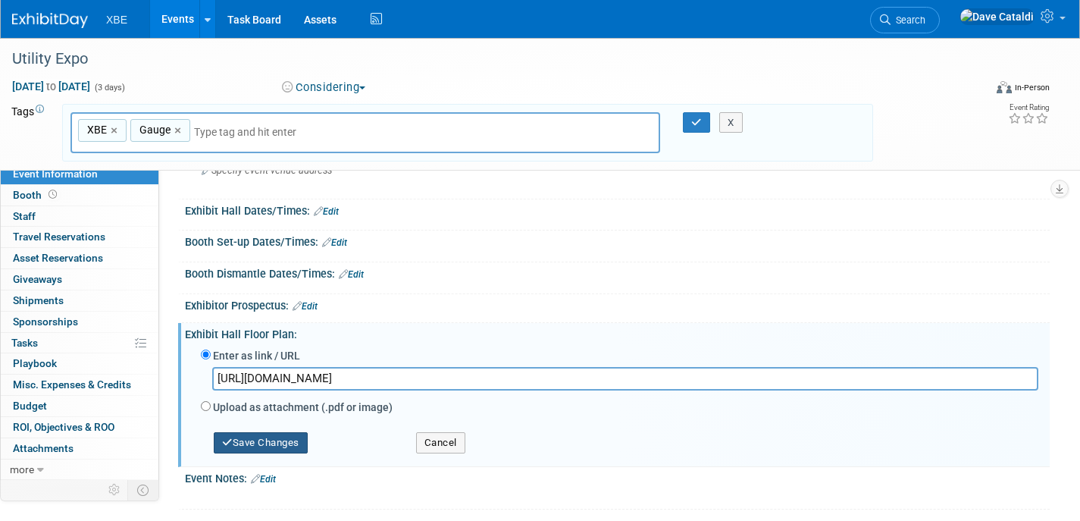
type input "https://aem.expocad.com/Events/ue25v2/index.html"
click at [244, 432] on button "Save Changes" at bounding box center [261, 442] width 94 height 21
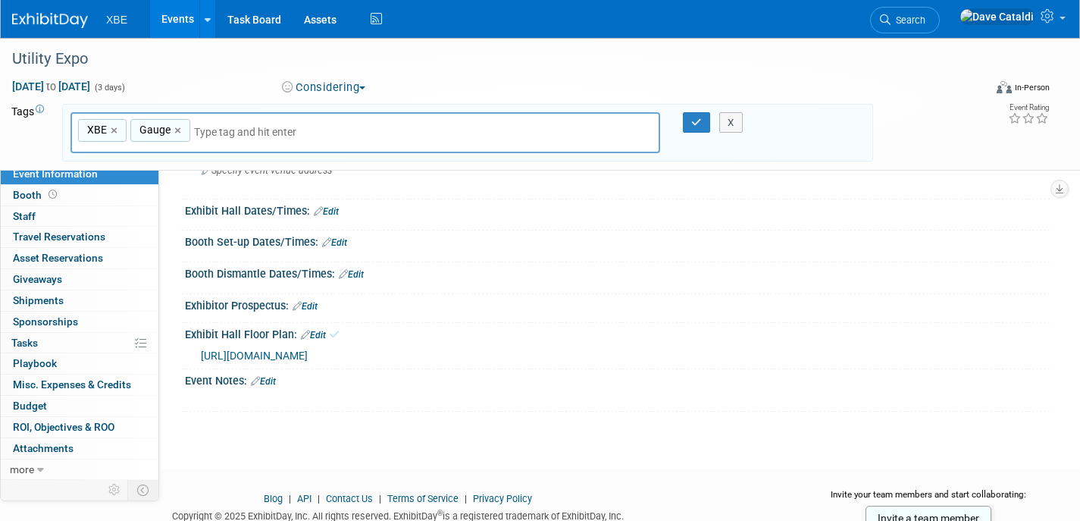
click at [249, 388] on body "XBE Events Add Event Bulk Upload Events Shareable Event Boards Recently Viewed …" at bounding box center [540, 127] width 1080 height 521
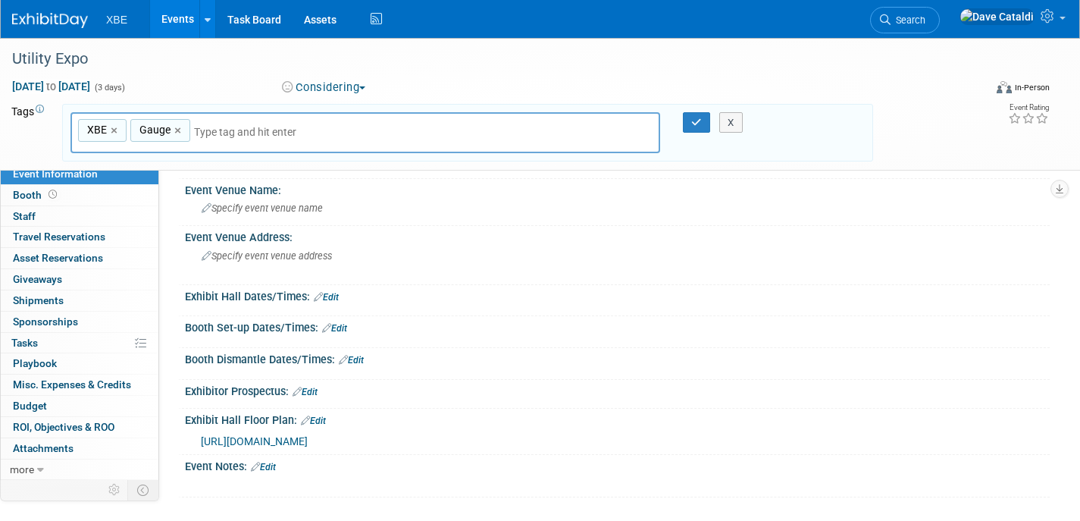
scroll to position [71, 0]
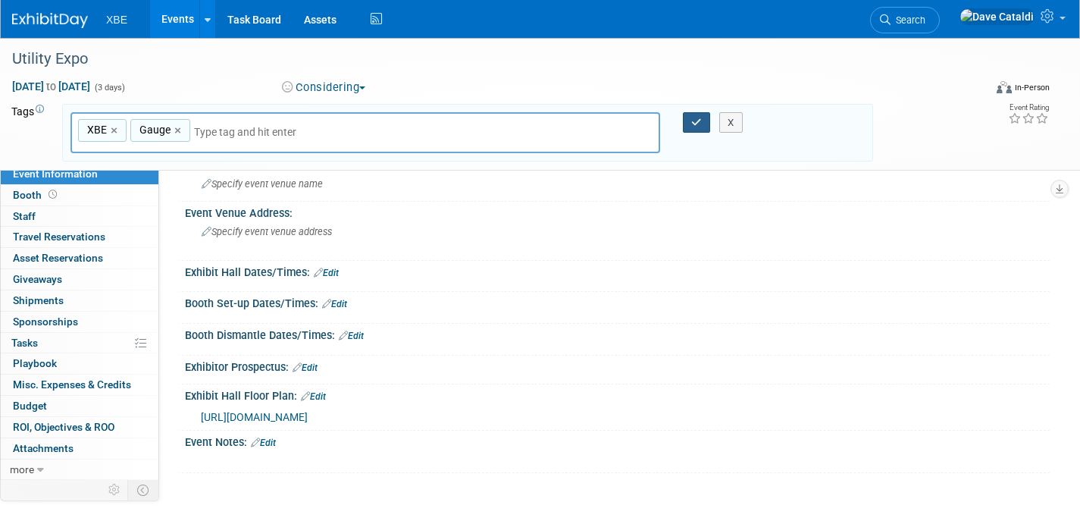
click at [688, 120] on button "button" at bounding box center [696, 122] width 27 height 21
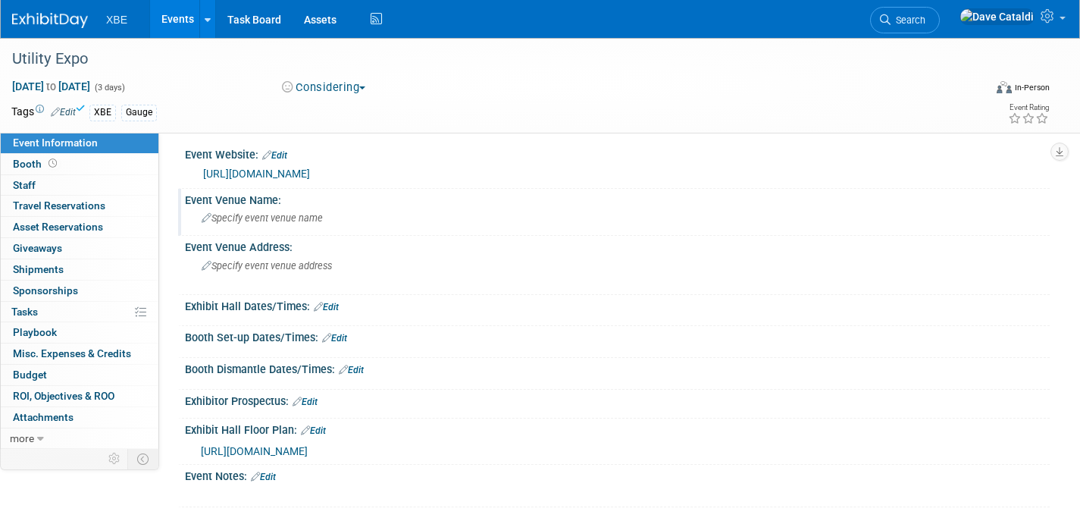
scroll to position [0, 0]
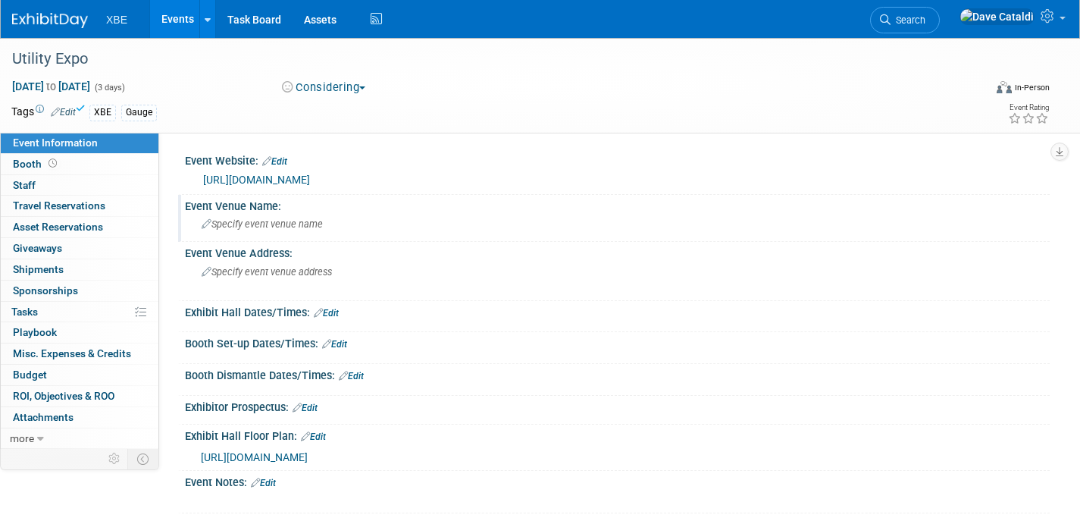
click at [301, 220] on span "Specify event venue name" at bounding box center [262, 223] width 121 height 11
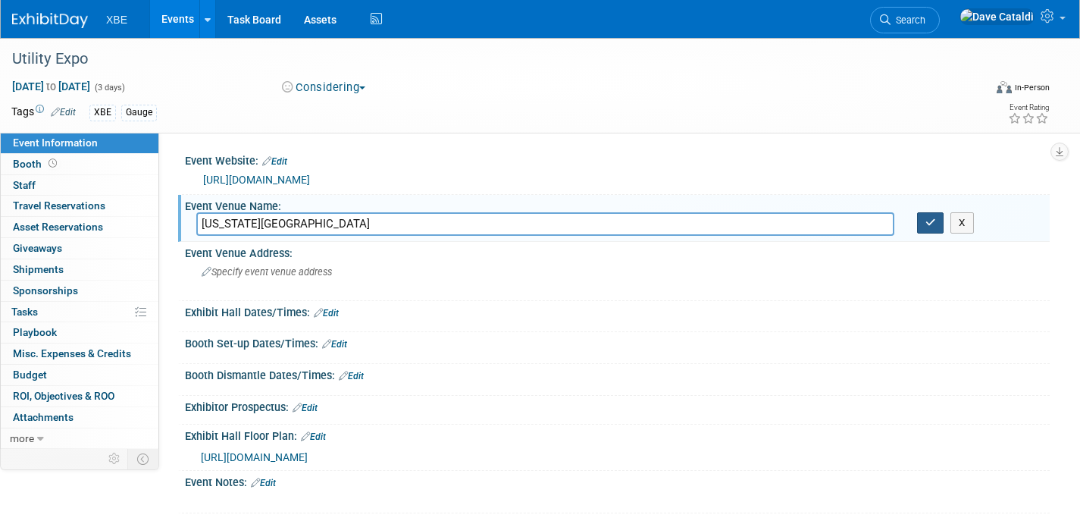
type input "Kentucky Exposition Center"
click at [931, 226] on icon "button" at bounding box center [930, 222] width 11 height 10
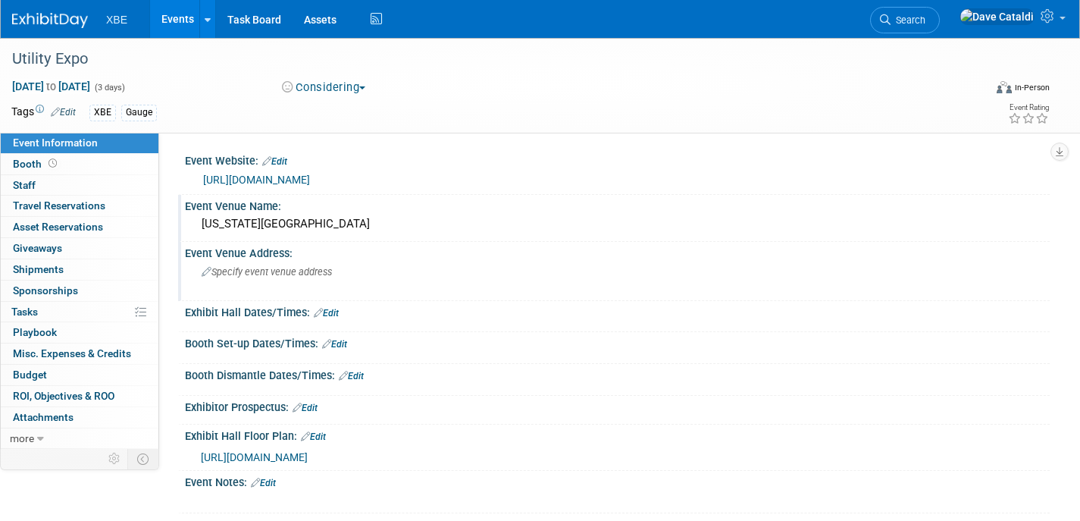
click at [306, 280] on div "Specify event venue address" at bounding box center [364, 277] width 337 height 35
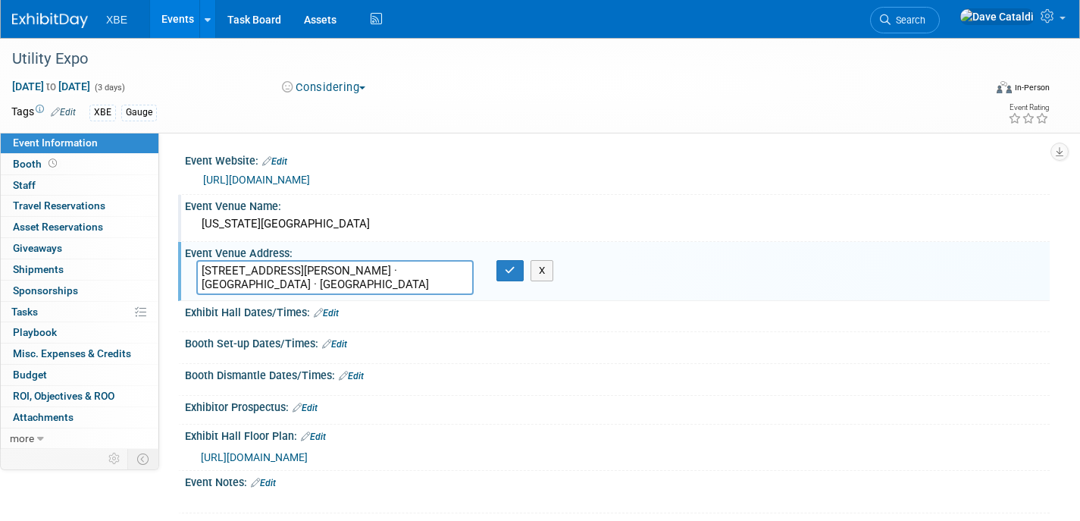
click at [286, 273] on textarea "937 Phillips Ln · Louisville · KY" at bounding box center [334, 277] width 277 height 35
drag, startPoint x: 249, startPoint y: 287, endPoint x: 355, endPoint y: 288, distance: 105.3
click at [354, 288] on textarea "937 Phillips Ln Louisville · KY" at bounding box center [334, 277] width 277 height 35
type textarea "937 Phillips Ln Louisville, KY"
click at [509, 274] on icon "button" at bounding box center [510, 270] width 11 height 10
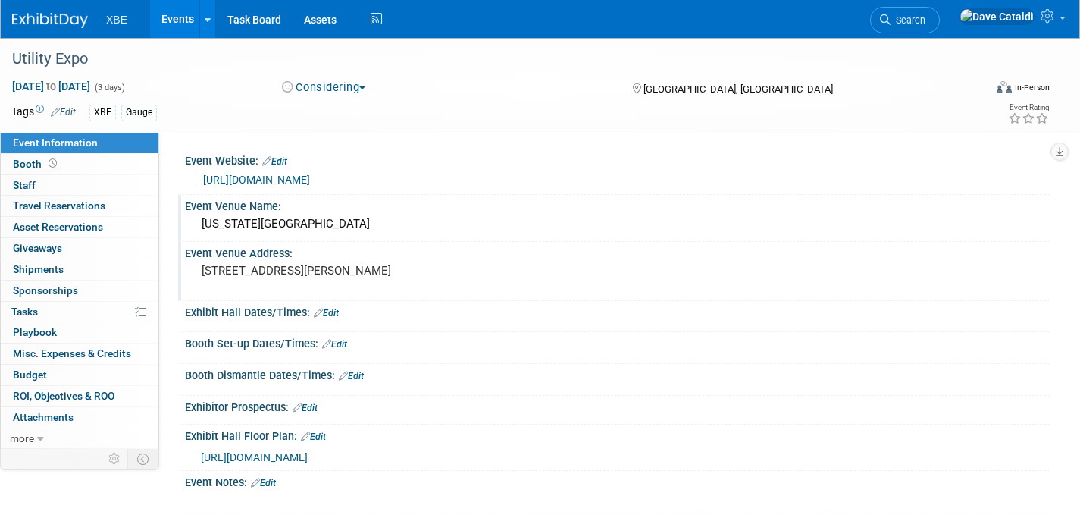
click at [342, 313] on div "Exhibit Hall Dates/Times: Edit" at bounding box center [617, 311] width 865 height 20
click at [338, 313] on link "Edit" at bounding box center [326, 313] width 25 height 11
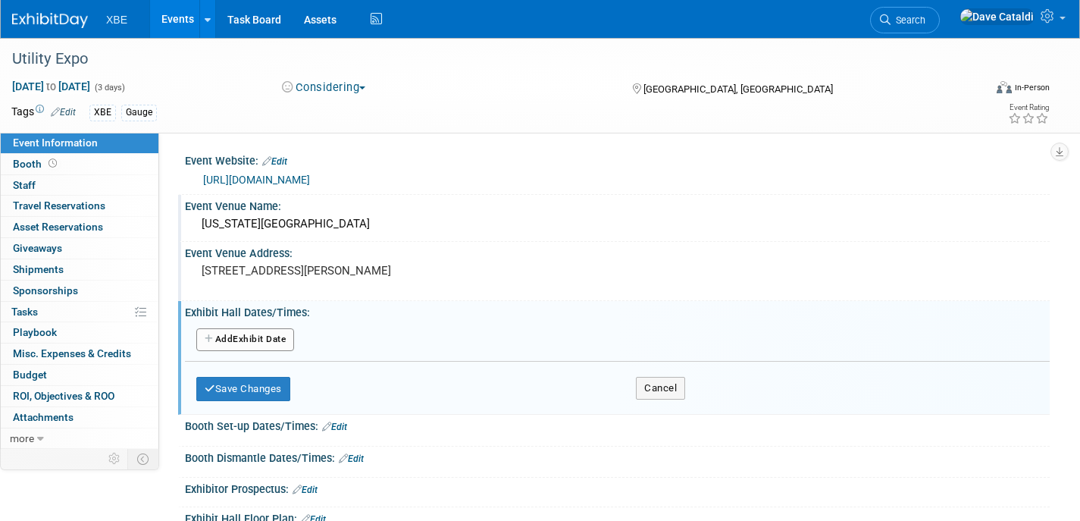
click at [249, 352] on div "Add Another Exhibit Date" at bounding box center [617, 340] width 865 height 29
click at [261, 336] on button "Add Another Exhibit Date" at bounding box center [245, 339] width 98 height 23
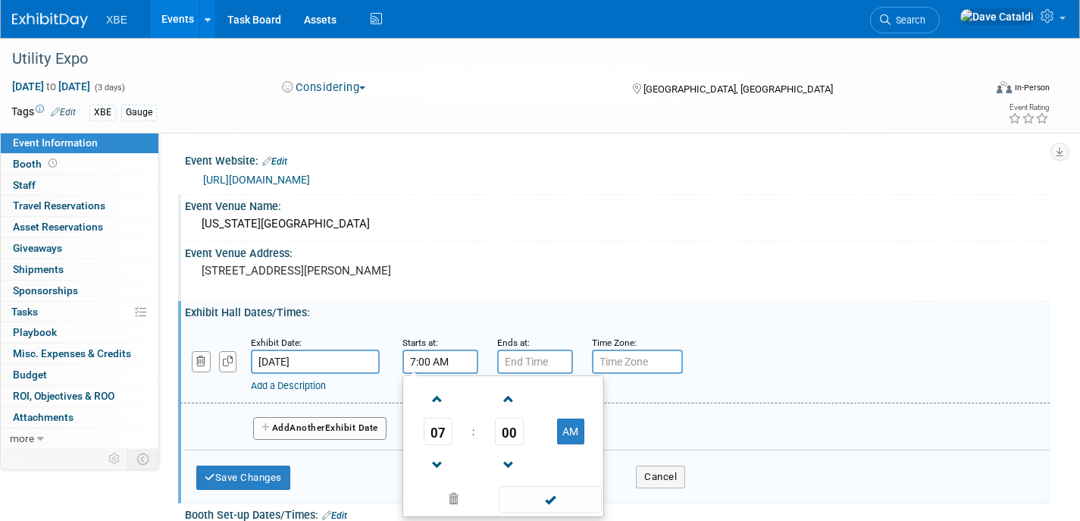
click at [427, 364] on input "7:00 AM" at bounding box center [440, 361] width 76 height 24
click at [427, 398] on span at bounding box center [437, 399] width 27 height 27
click at [503, 424] on span "00" at bounding box center [509, 430] width 29 height 27
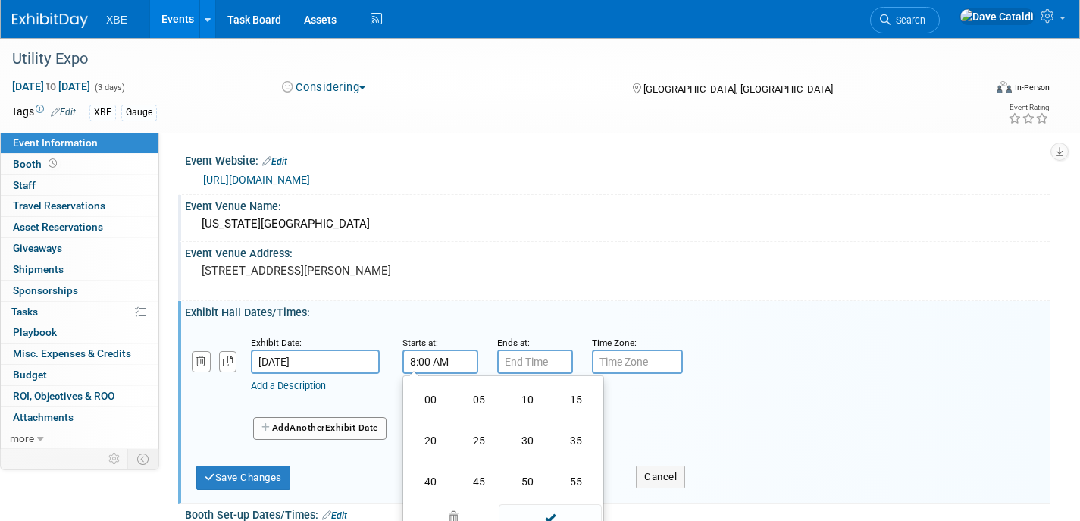
click at [527, 439] on td "30" at bounding box center [527, 440] width 48 height 41
type input "8:30 AM"
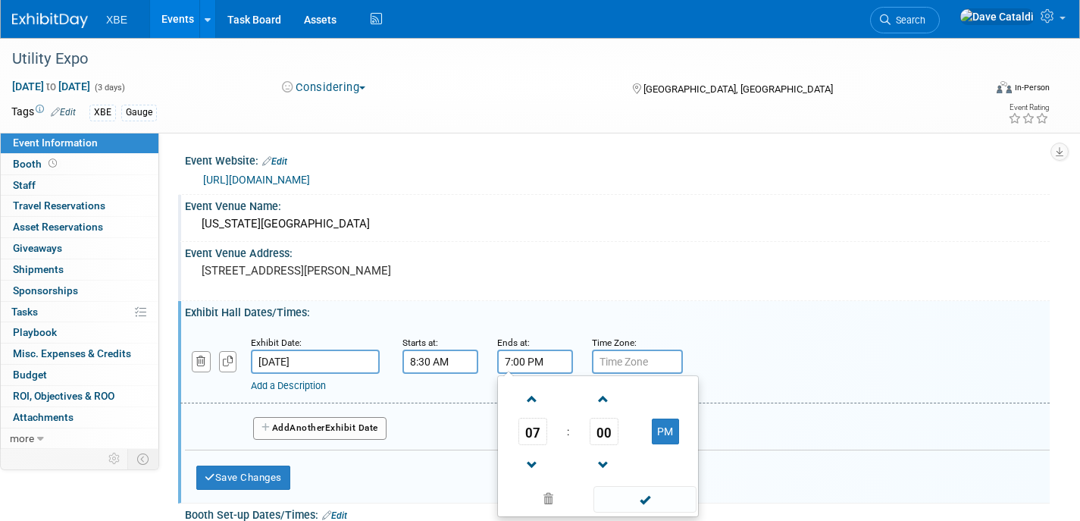
click at [526, 360] on input "7:00 PM" at bounding box center [535, 361] width 76 height 24
click at [537, 406] on span at bounding box center [532, 399] width 27 height 27
click at [530, 470] on span at bounding box center [532, 465] width 27 height 27
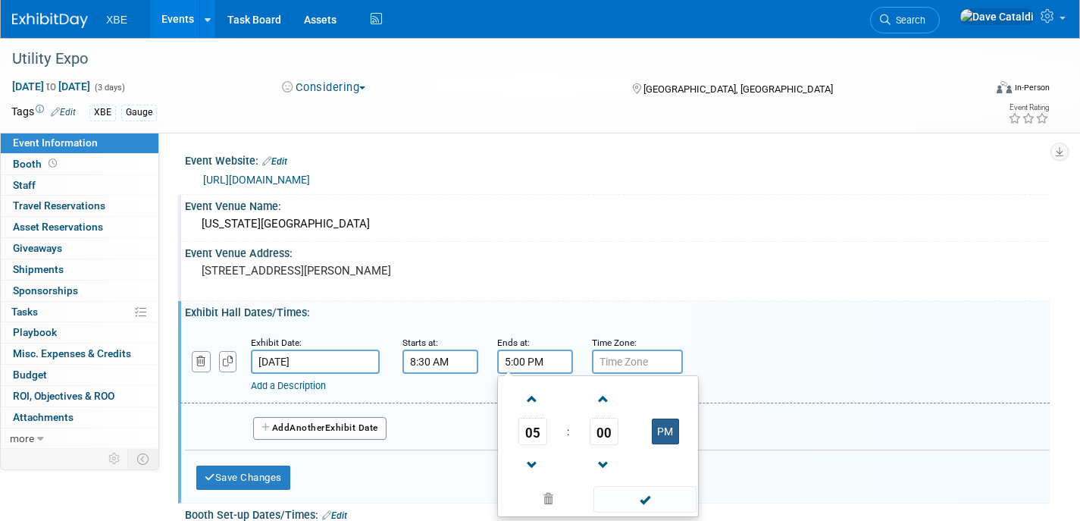
click at [665, 433] on button "PM" at bounding box center [665, 431] width 27 height 26
click at [665, 425] on button "AM" at bounding box center [665, 431] width 27 height 26
type input "5:00 PM"
click at [643, 369] on input "text" at bounding box center [637, 361] width 91 height 24
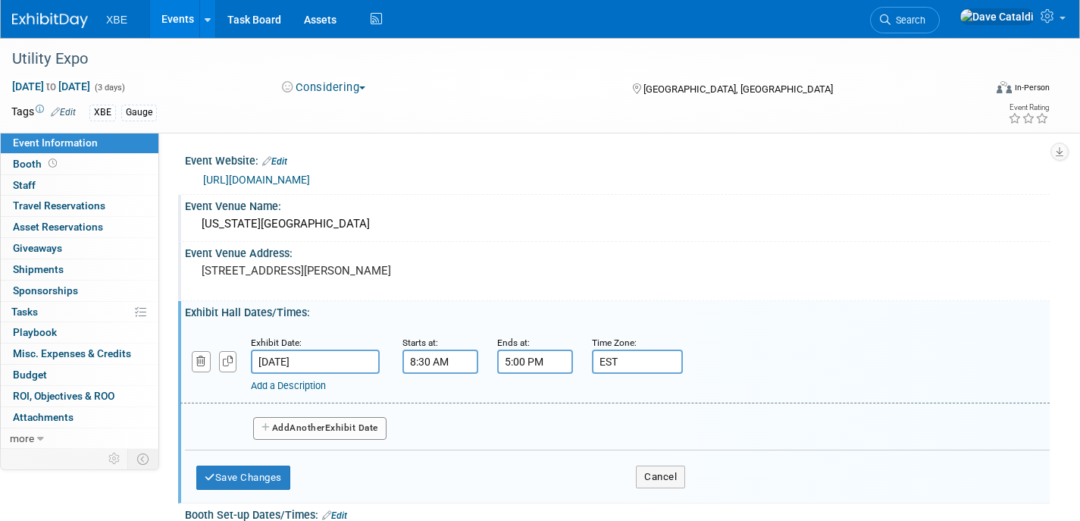
type input "EST"
click at [371, 427] on button "Add Another Exhibit Date" at bounding box center [319, 428] width 133 height 23
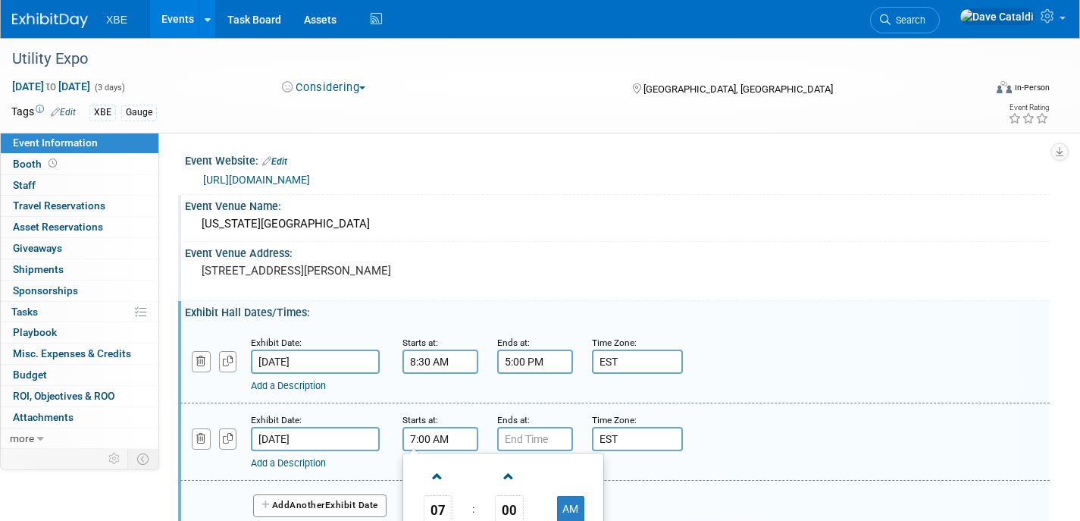
click at [467, 436] on input "7:00 AM" at bounding box center [440, 439] width 76 height 24
click at [449, 480] on span at bounding box center [437, 476] width 27 height 27
click at [503, 503] on td "00" at bounding box center [508, 508] width 63 height 27
click at [501, 508] on span "00" at bounding box center [509, 508] width 29 height 27
click at [525, 513] on td "30" at bounding box center [527, 517] width 48 height 41
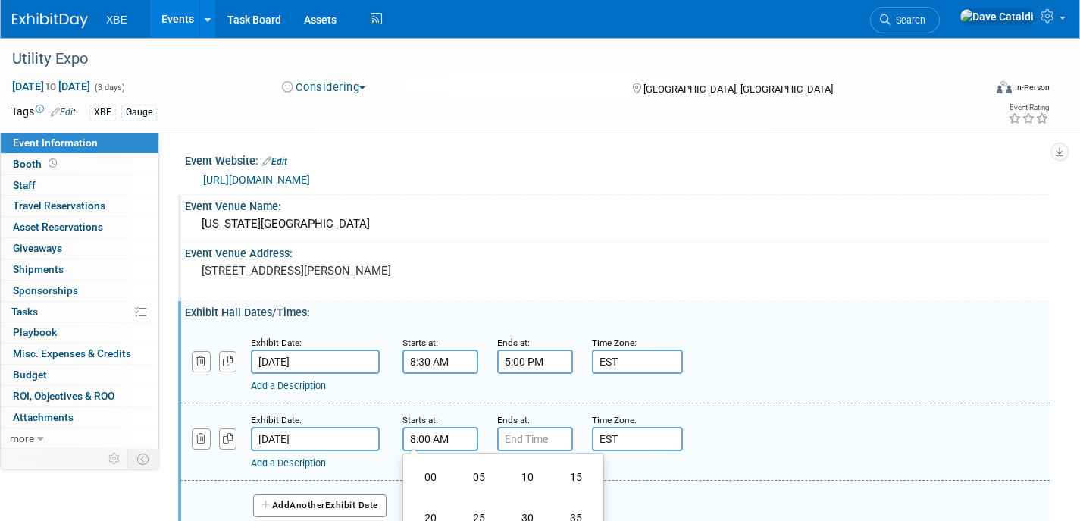
type input "8:30 AM"
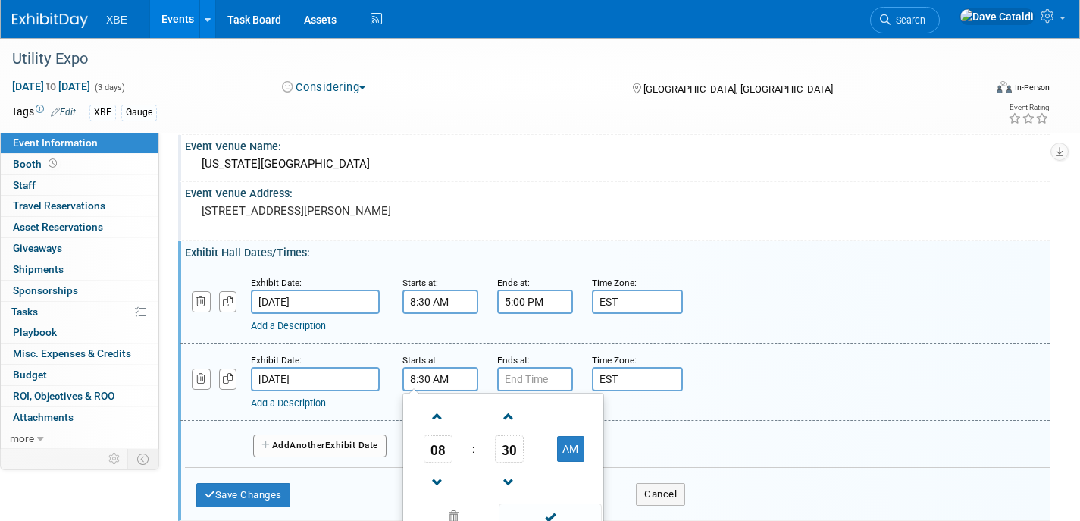
scroll to position [70, 0]
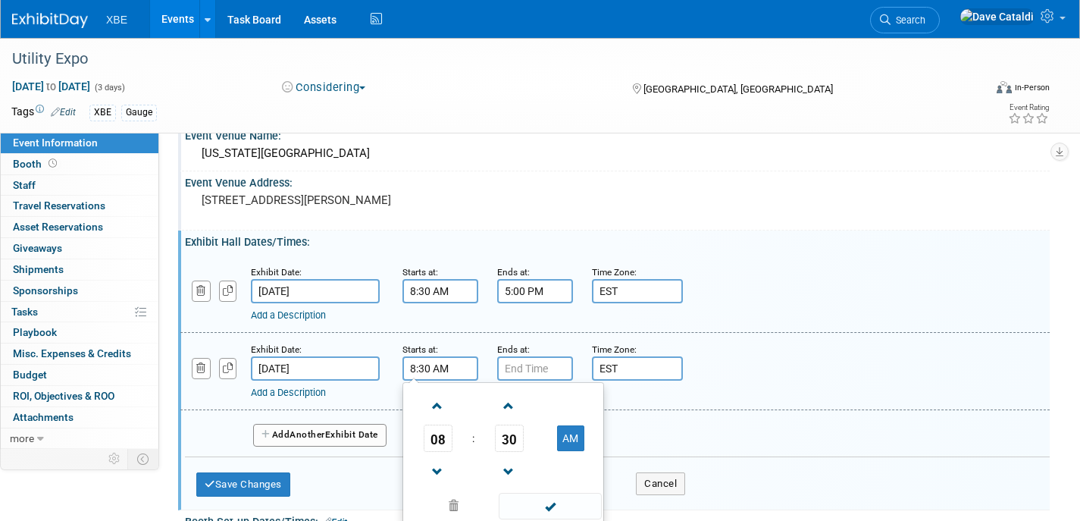
click at [568, 509] on span at bounding box center [550, 506] width 102 height 27
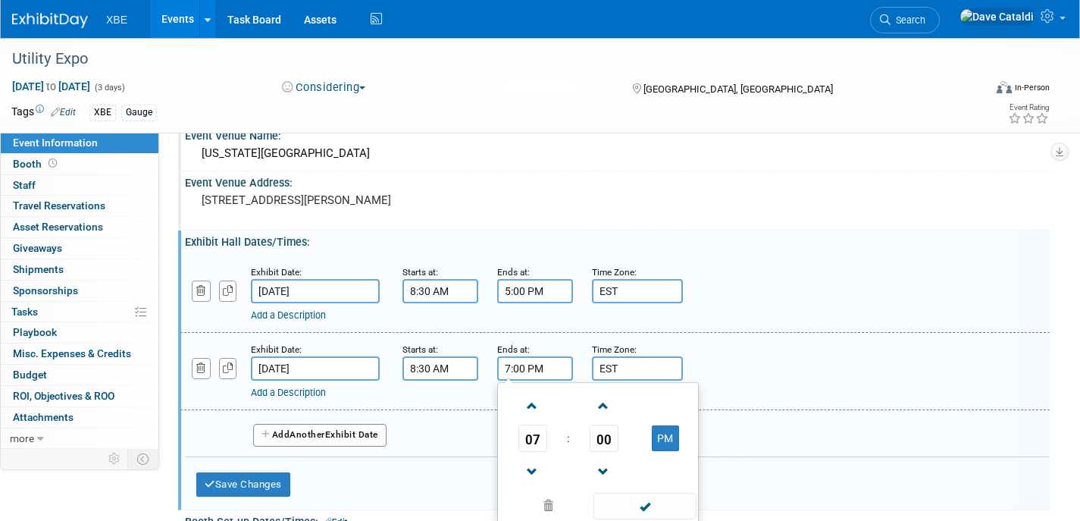
click at [545, 372] on input "7:00 PM" at bounding box center [535, 368] width 76 height 24
click at [536, 467] on span at bounding box center [532, 471] width 27 height 27
type input "5:00 PM"
click at [630, 503] on span at bounding box center [644, 506] width 102 height 27
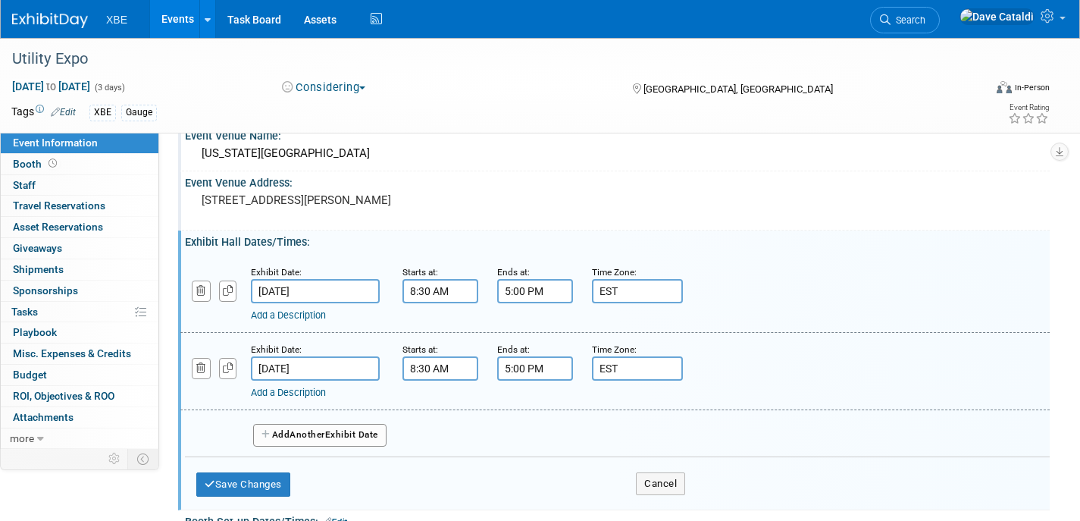
click at [305, 435] on span "Another" at bounding box center [307, 434] width 36 height 11
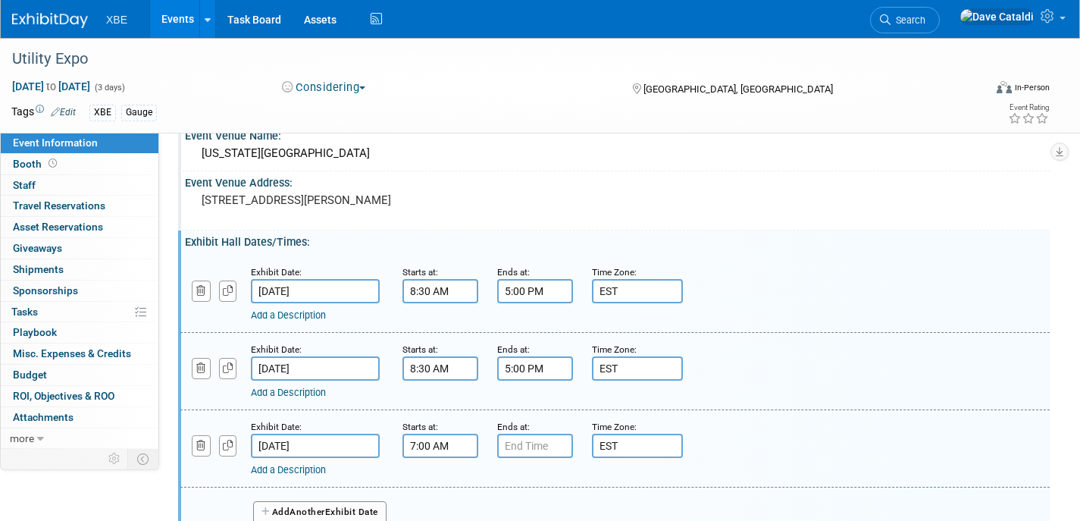
click at [433, 453] on input "7:00 AM" at bounding box center [440, 445] width 76 height 24
click at [438, 490] on span at bounding box center [437, 483] width 27 height 27
click at [506, 511] on span "00" at bounding box center [509, 515] width 29 height 27
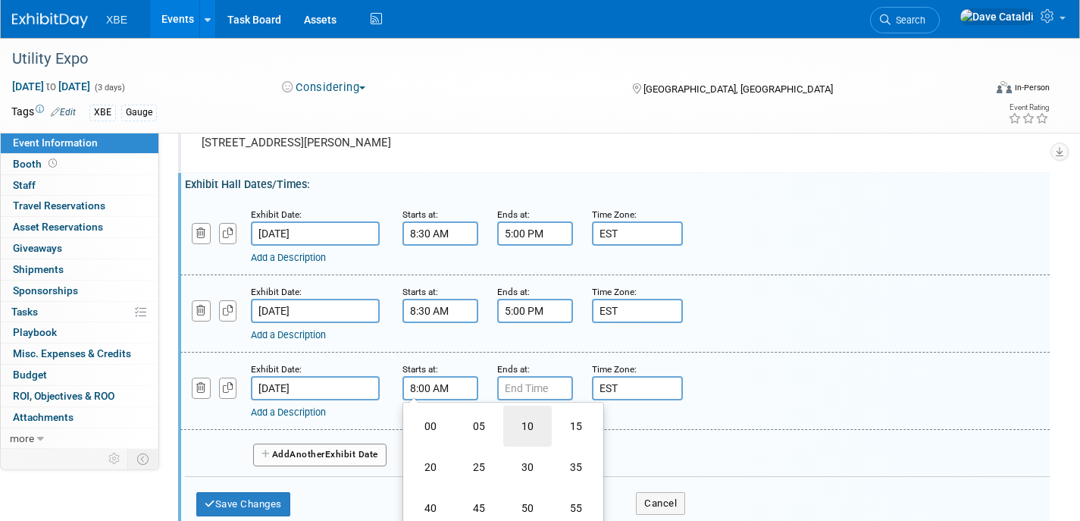
scroll to position [129, 0]
click at [524, 465] on td "30" at bounding box center [527, 466] width 48 height 41
type input "8:30 AM"
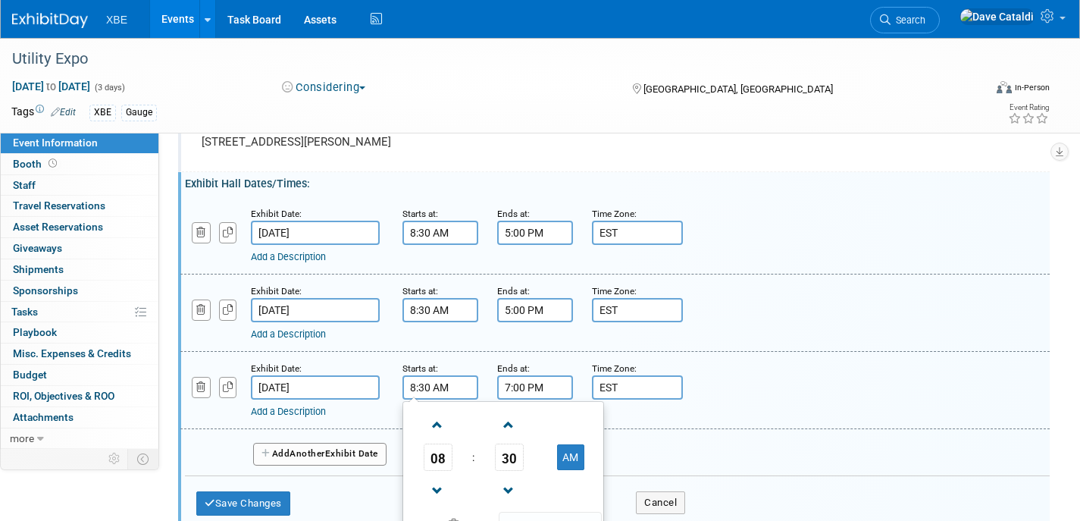
click at [543, 392] on input "7:00 PM" at bounding box center [535, 387] width 76 height 24
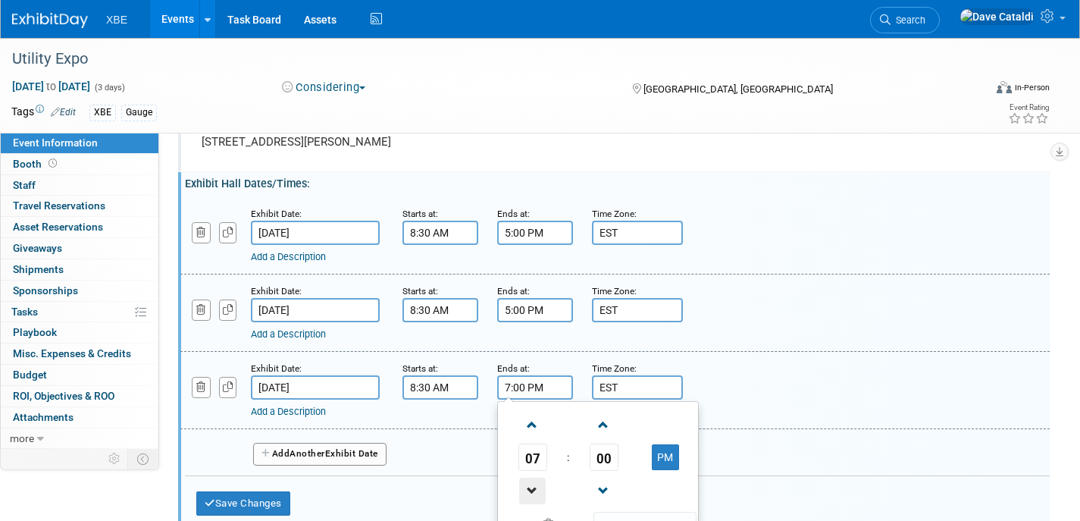
click at [535, 488] on span at bounding box center [532, 490] width 27 height 27
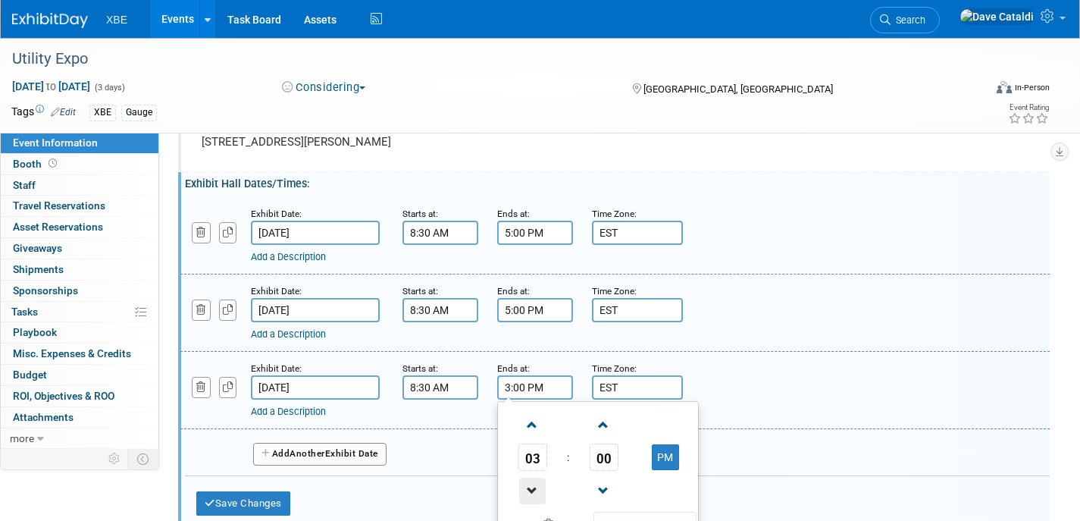
type input "2:00 PM"
click at [622, 389] on input "EST" at bounding box center [637, 387] width 91 height 24
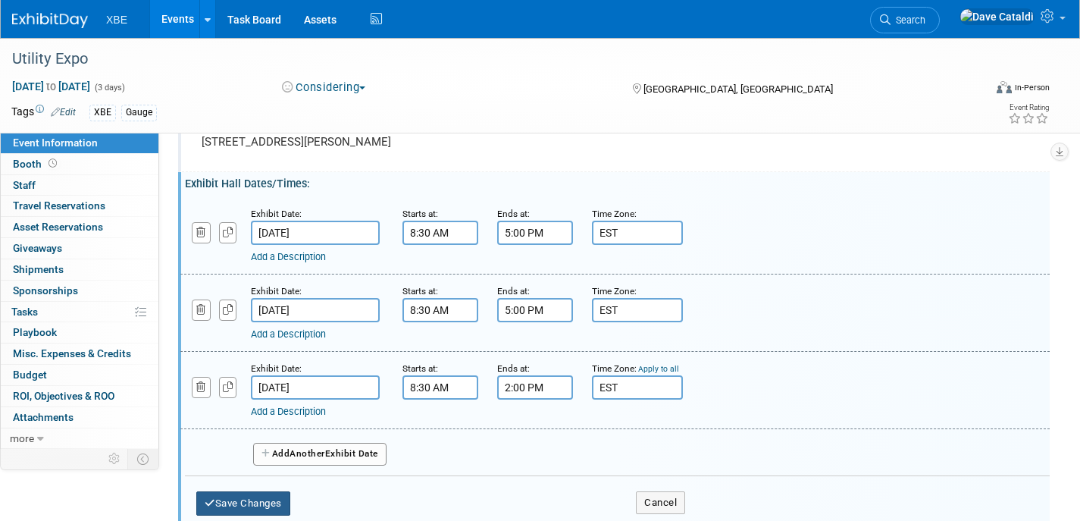
click at [266, 496] on button "Save Changes" at bounding box center [243, 503] width 94 height 24
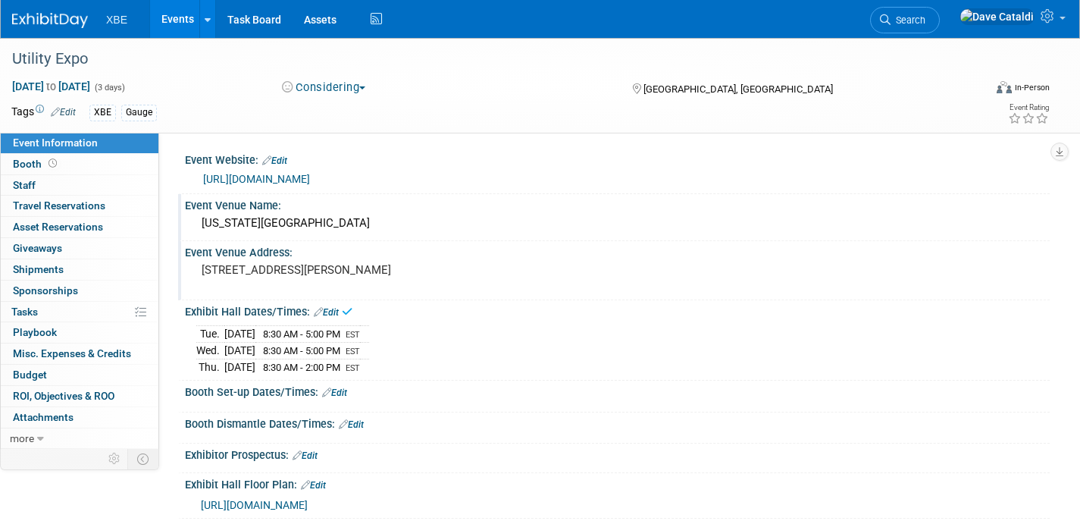
scroll to position [0, 0]
click at [317, 453] on link "Edit" at bounding box center [304, 456] width 25 height 11
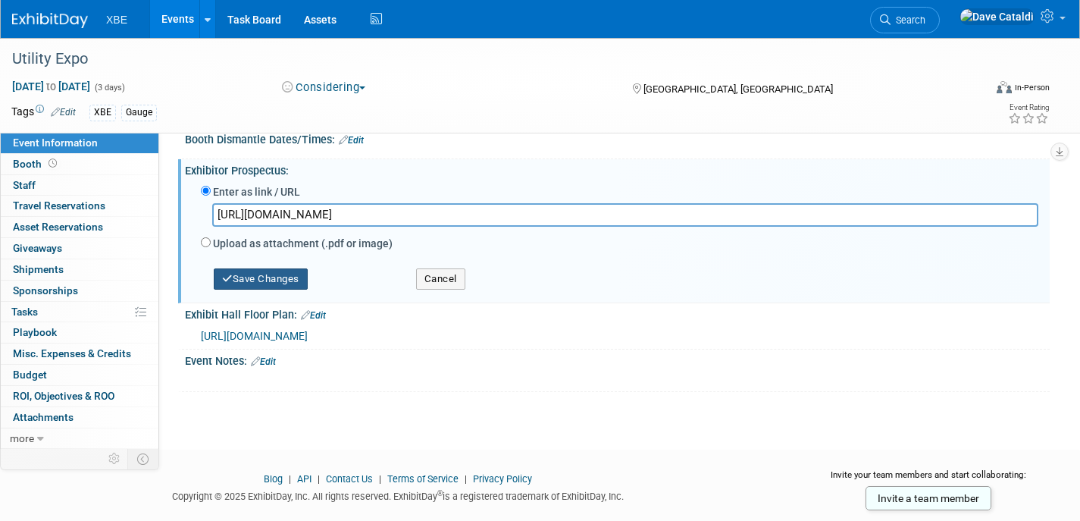
type input "https://www.theutilityexpo.com/TheUtilityExpo/media/The-Utility-Expo-Docs/Misc/…"
click at [257, 279] on button "Save Changes" at bounding box center [261, 278] width 94 height 21
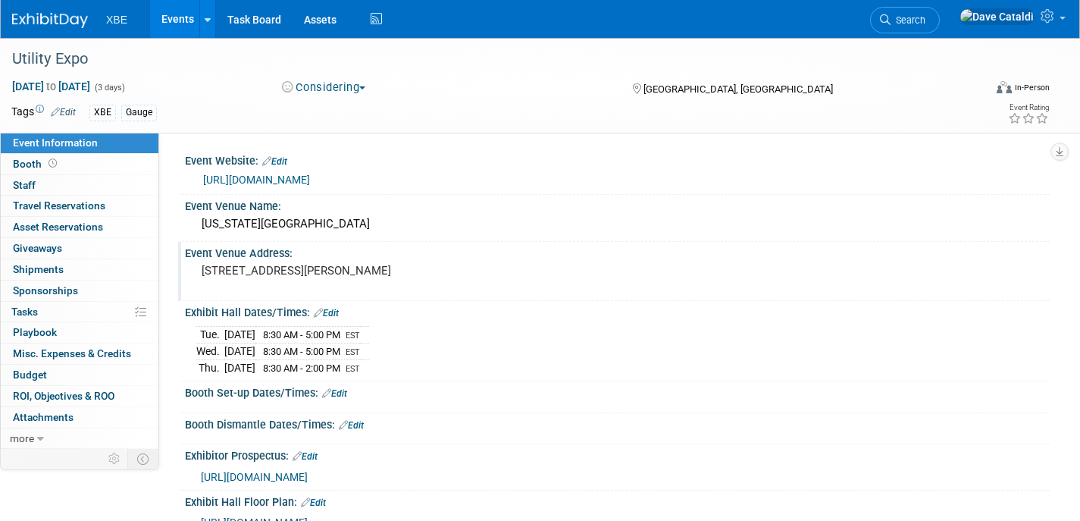
click at [183, 21] on link "Events" at bounding box center [177, 19] width 55 height 38
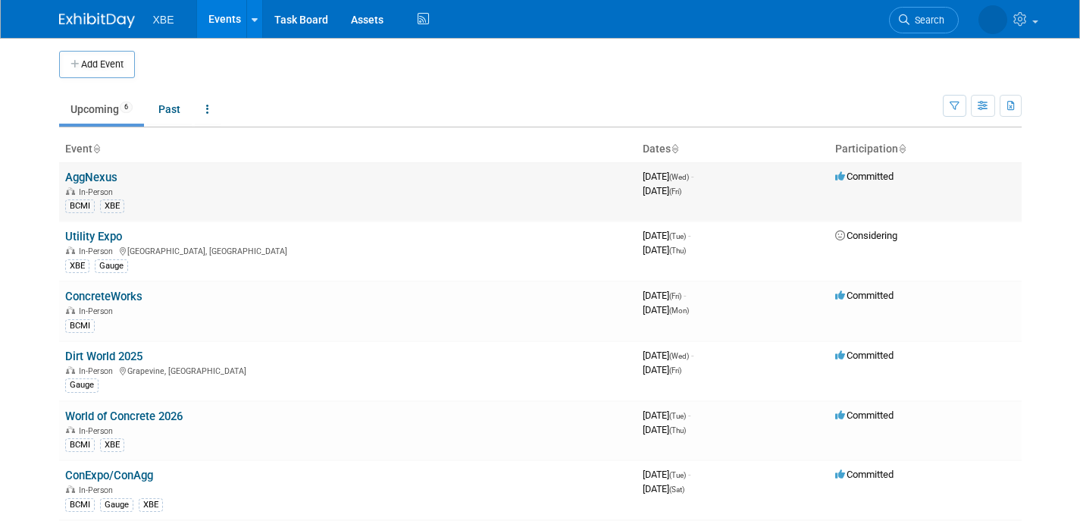
scroll to position [3, 0]
